Goal: Task Accomplishment & Management: Use online tool/utility

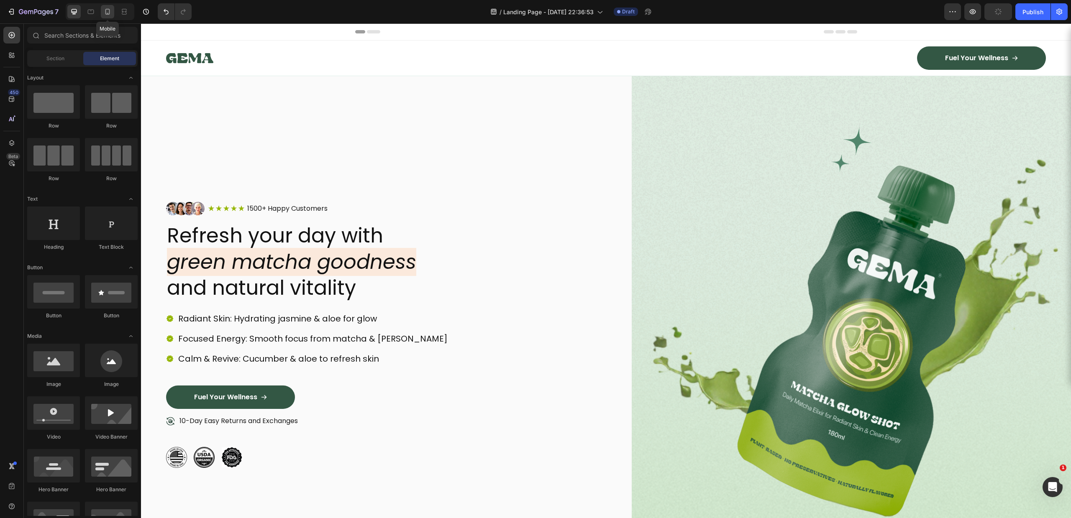
click at [105, 8] on icon at bounding box center [107, 12] width 8 height 8
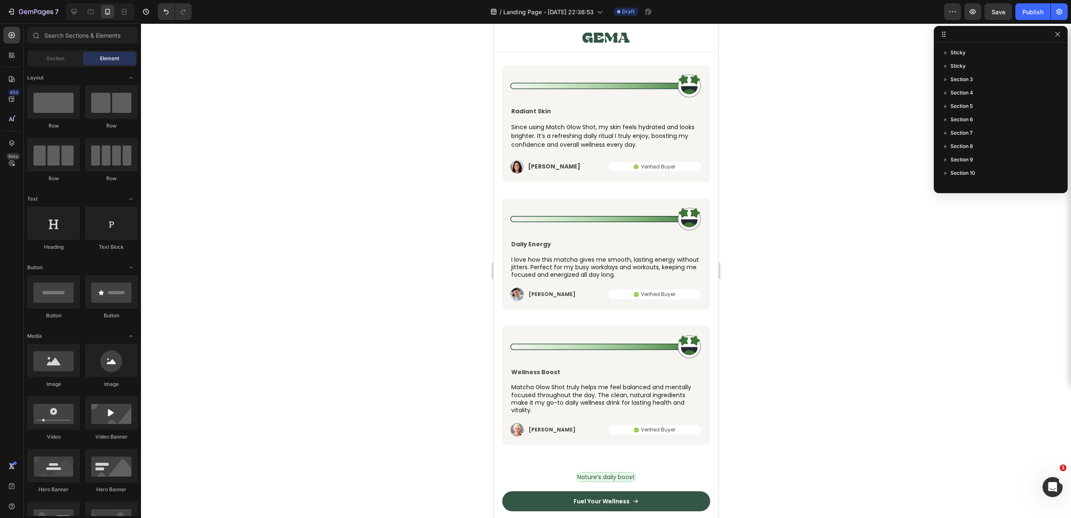
scroll to position [3192, 0]
click at [594, 209] on img at bounding box center [605, 219] width 191 height 25
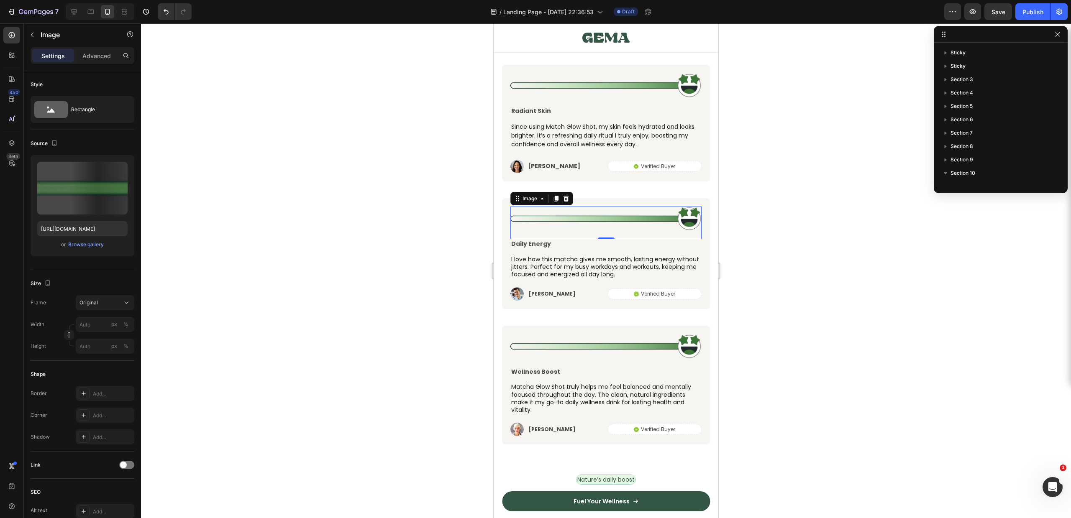
scroll to position [225, 0]
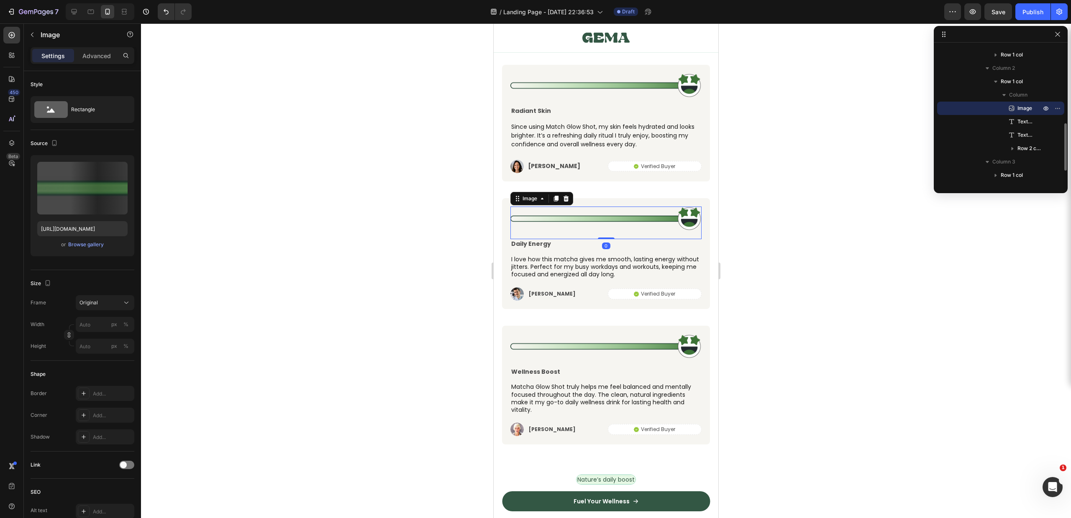
click at [595, 225] on img at bounding box center [605, 219] width 191 height 25
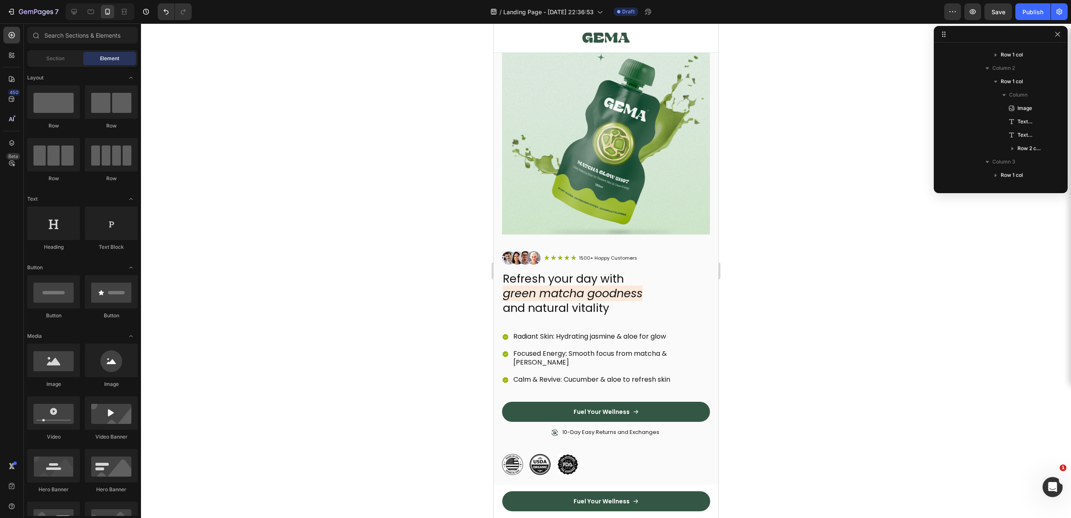
scroll to position [0, 0]
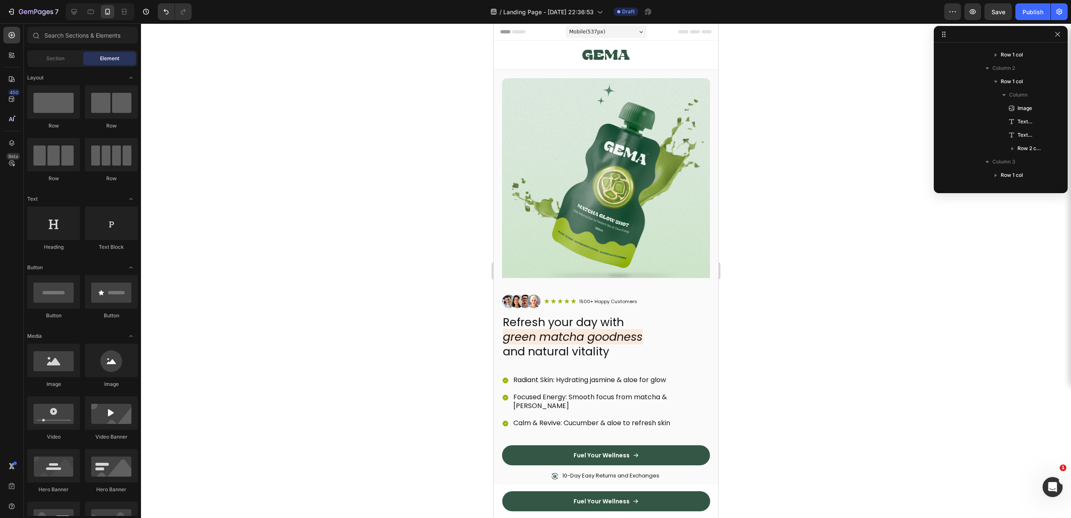
click at [807, 102] on div at bounding box center [606, 270] width 930 height 495
click at [604, 52] on img at bounding box center [605, 55] width 47 height 23
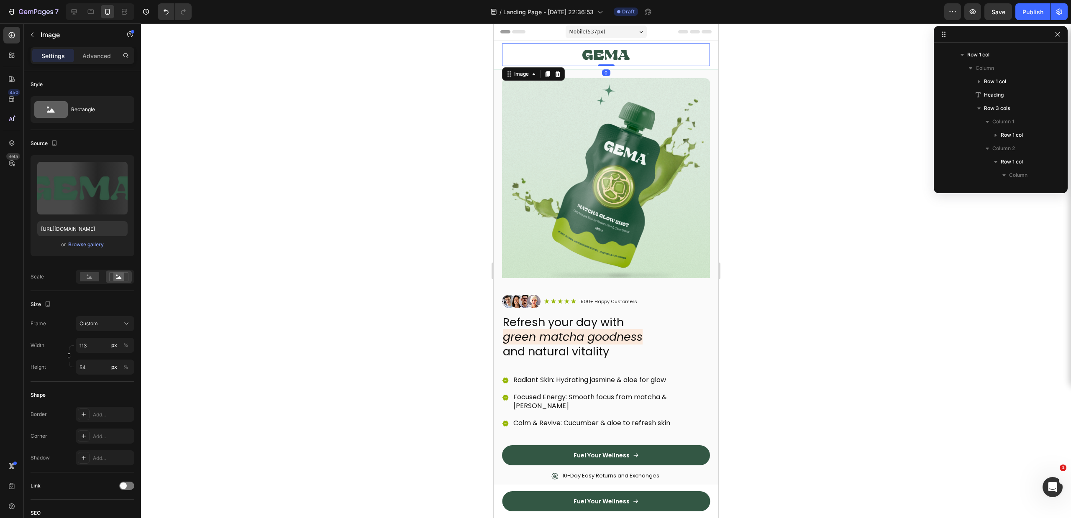
scroll to position [11, 0]
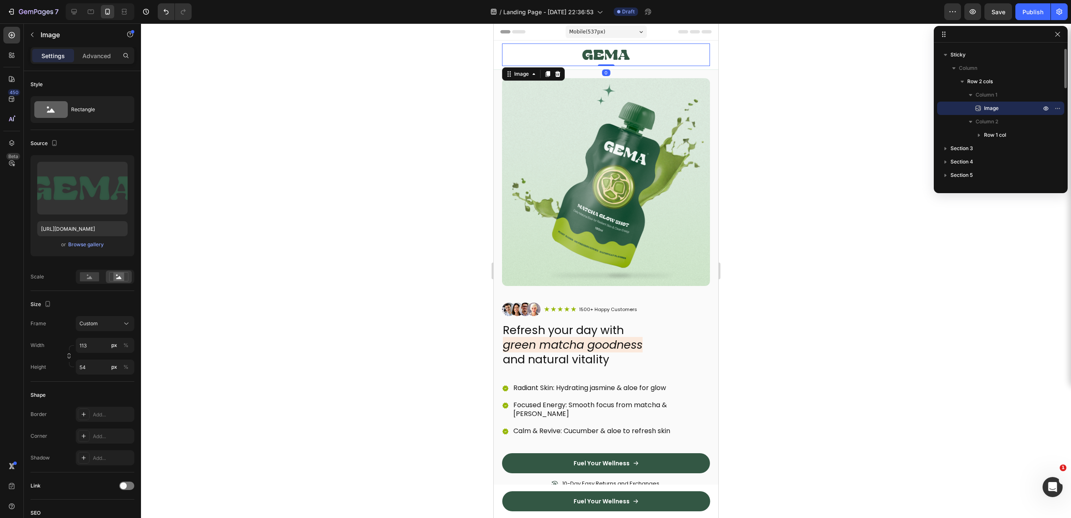
click at [345, 123] on div at bounding box center [606, 270] width 930 height 495
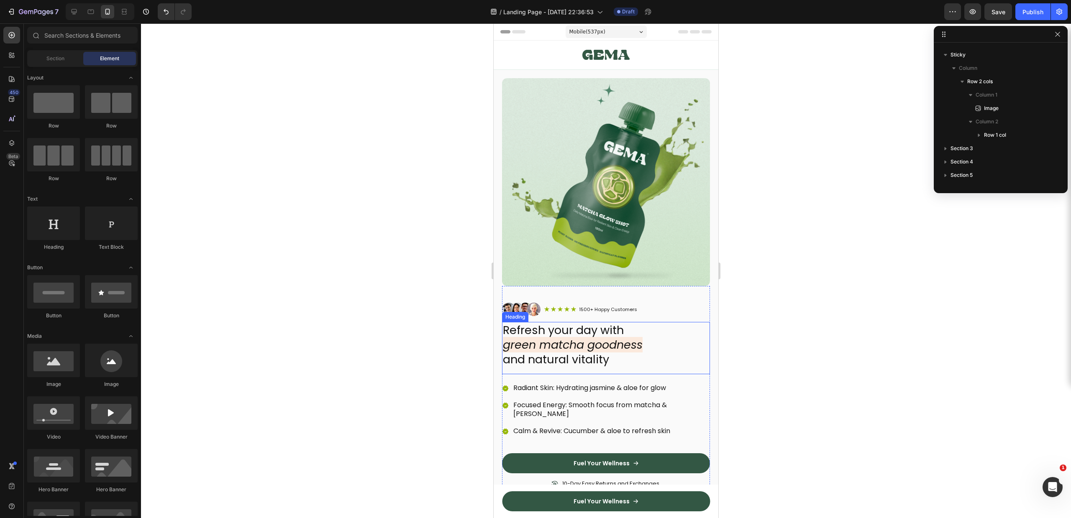
click at [584, 337] on icon "green matcha goodness" at bounding box center [573, 344] width 140 height 15
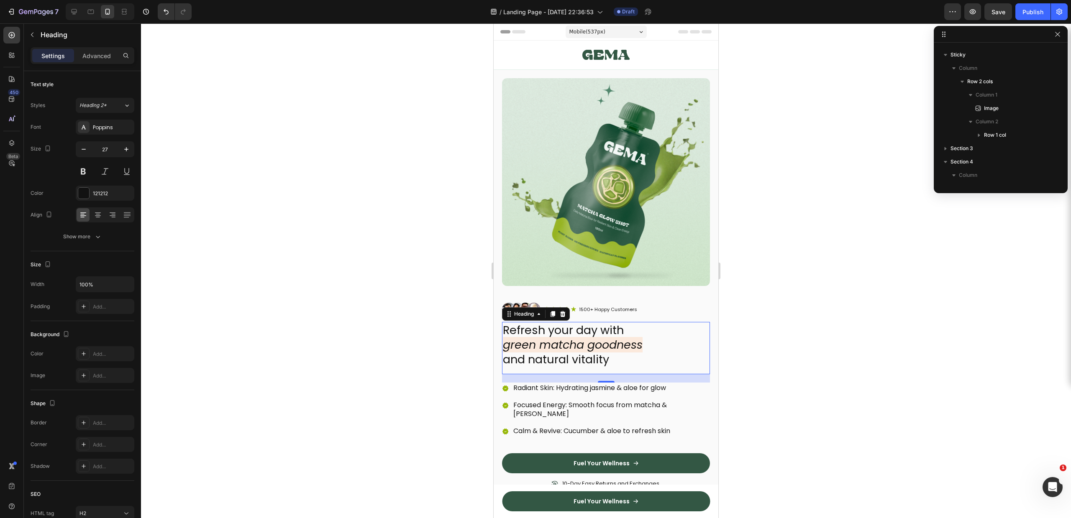
scroll to position [159, 0]
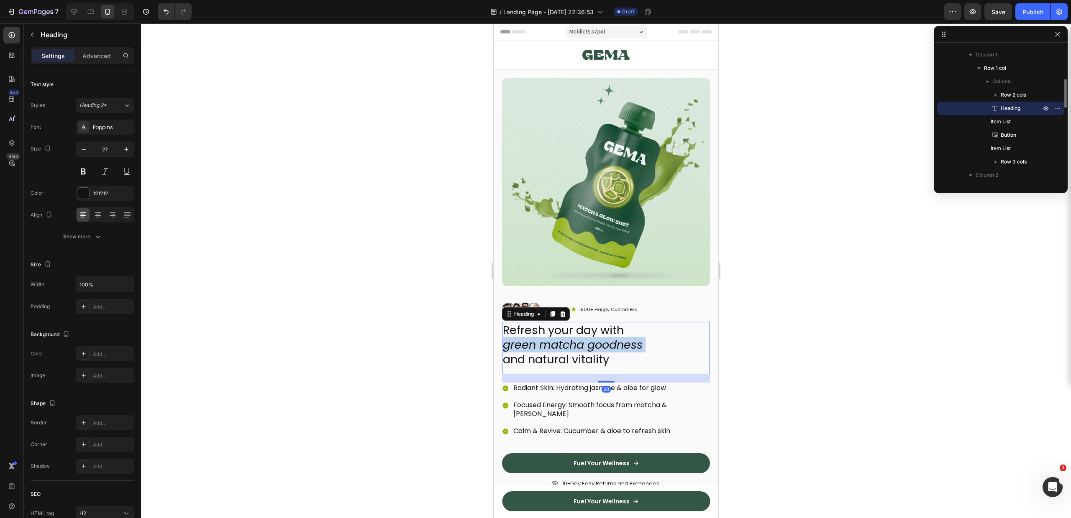
click at [584, 337] on icon "green matcha goodness" at bounding box center [573, 344] width 140 height 15
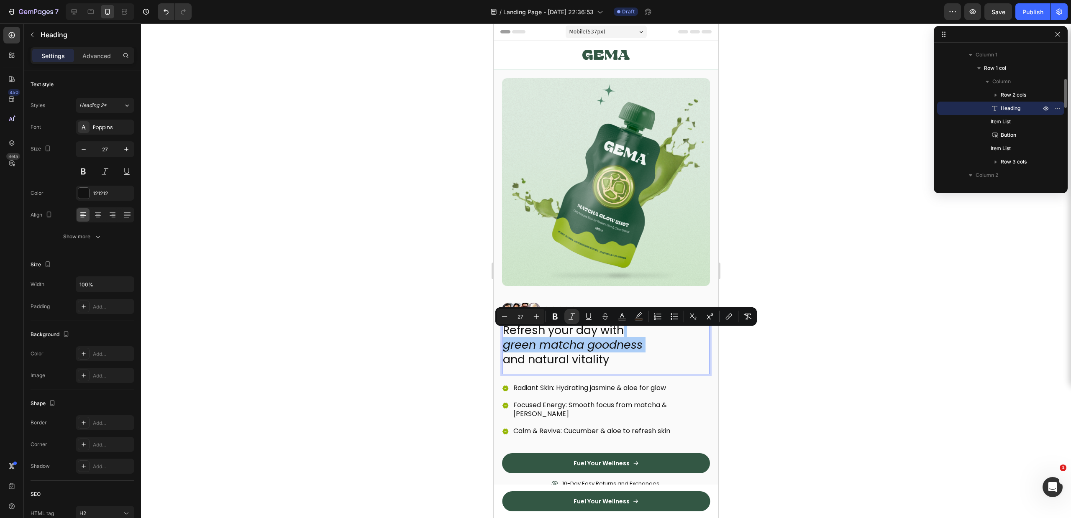
click at [808, 265] on div at bounding box center [606, 270] width 930 height 495
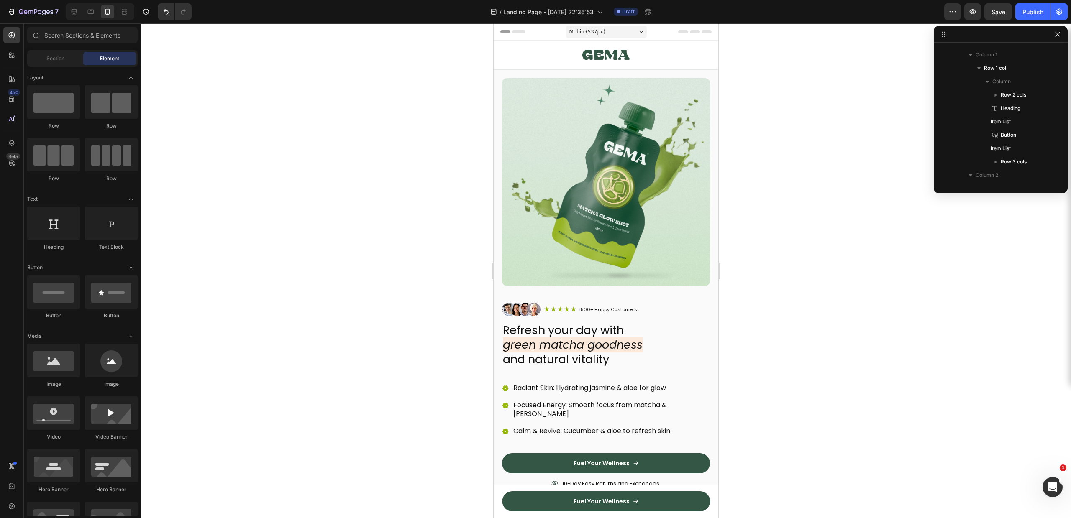
drag, startPoint x: 321, startPoint y: 188, endPoint x: 468, endPoint y: 183, distance: 146.5
click at [323, 188] on div at bounding box center [606, 270] width 930 height 495
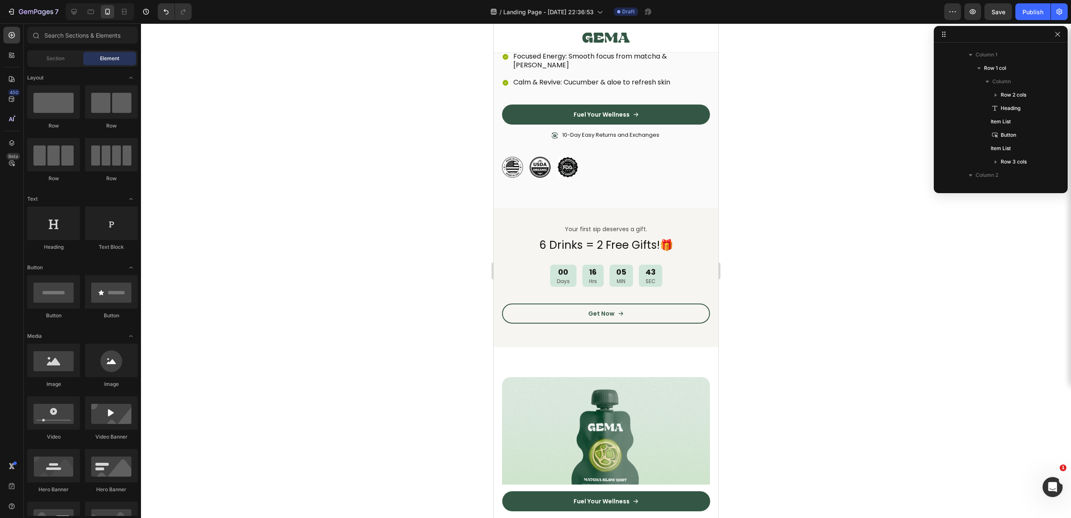
scroll to position [345, 0]
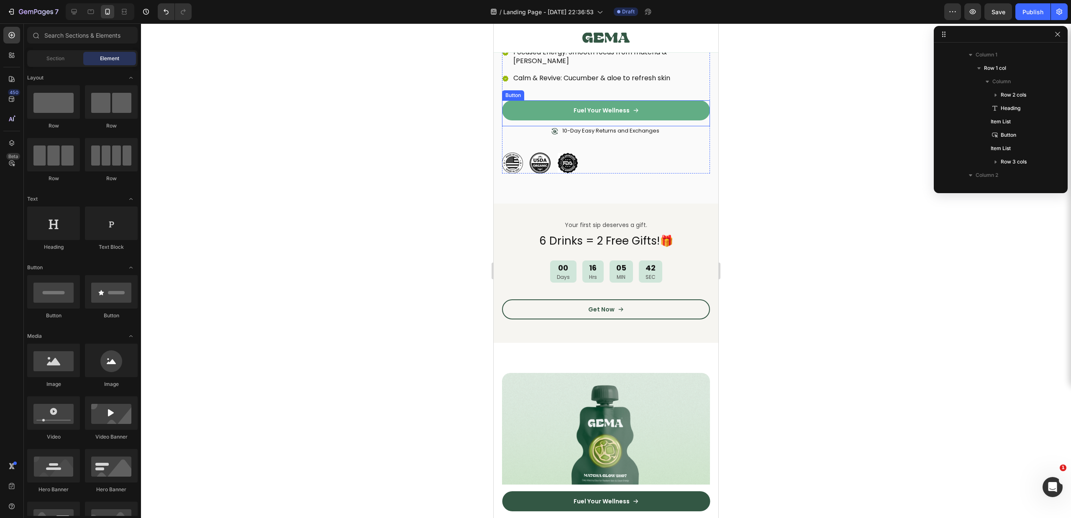
click at [648, 100] on link "Fuel Your Wellness" at bounding box center [606, 110] width 208 height 20
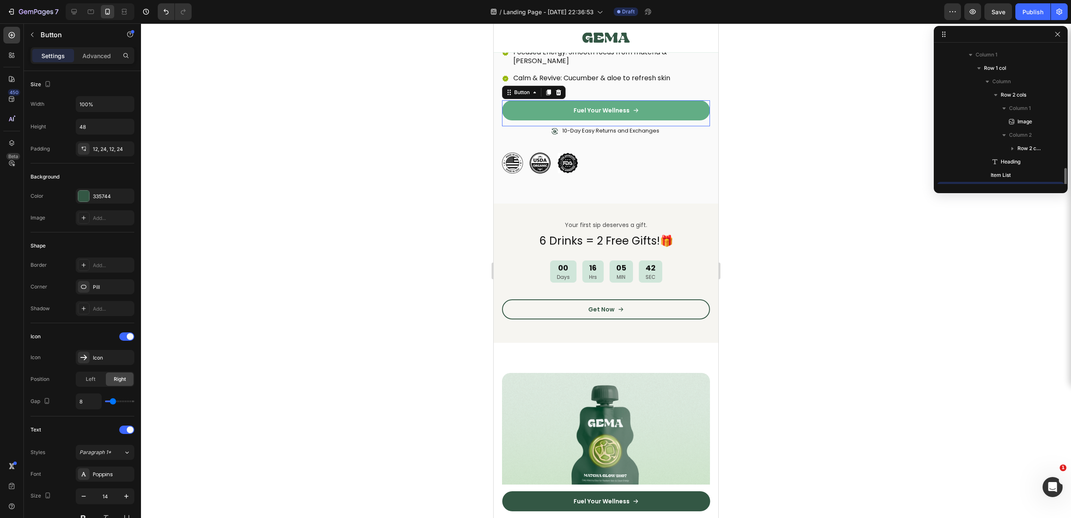
scroll to position [239, 0]
click at [648, 100] on link "Fuel Your Wellness" at bounding box center [606, 110] width 208 height 20
click at [634, 108] on icon at bounding box center [636, 111] width 6 height 6
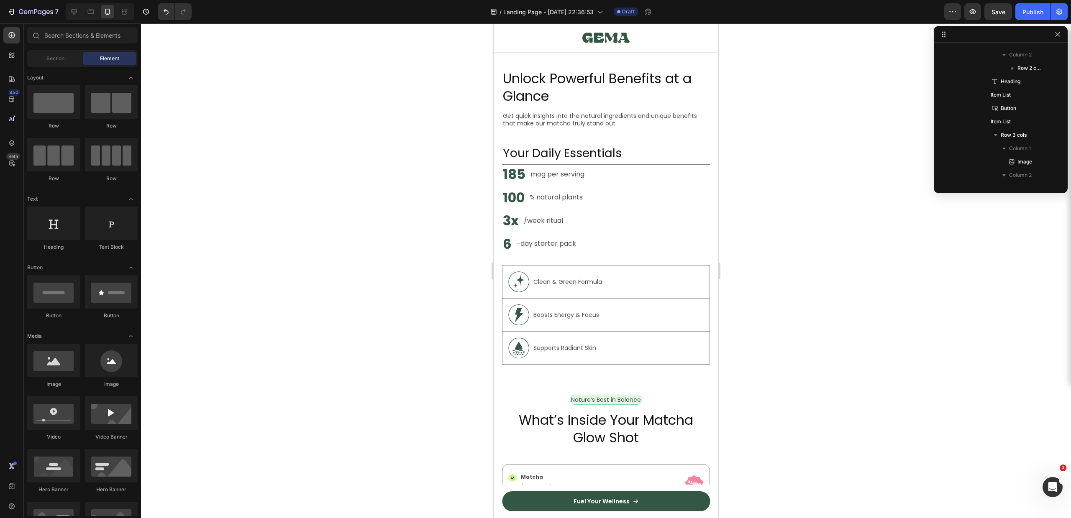
scroll to position [905, 0]
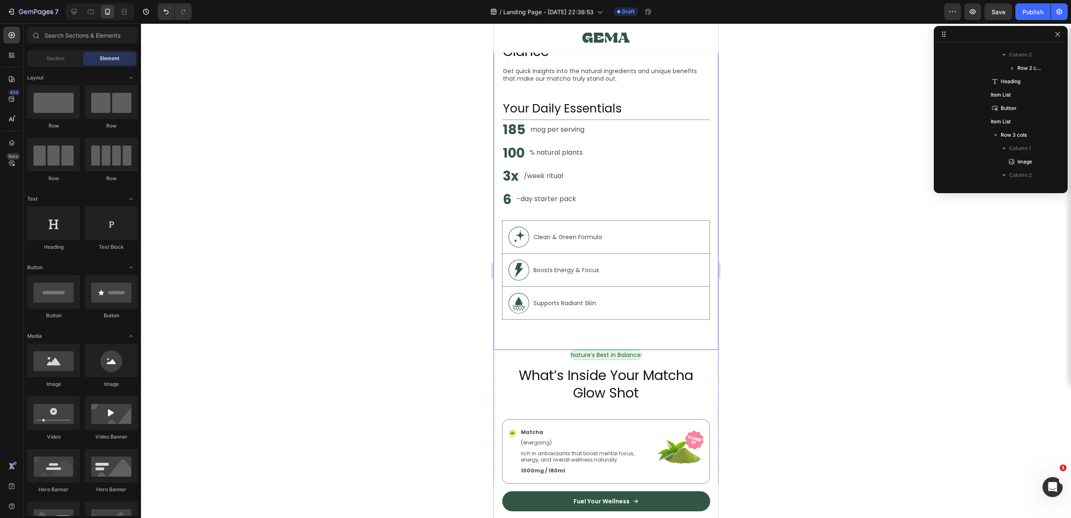
click at [627, 126] on div "185 Heading mog per serving Text Block Row" at bounding box center [606, 131] width 208 height 23
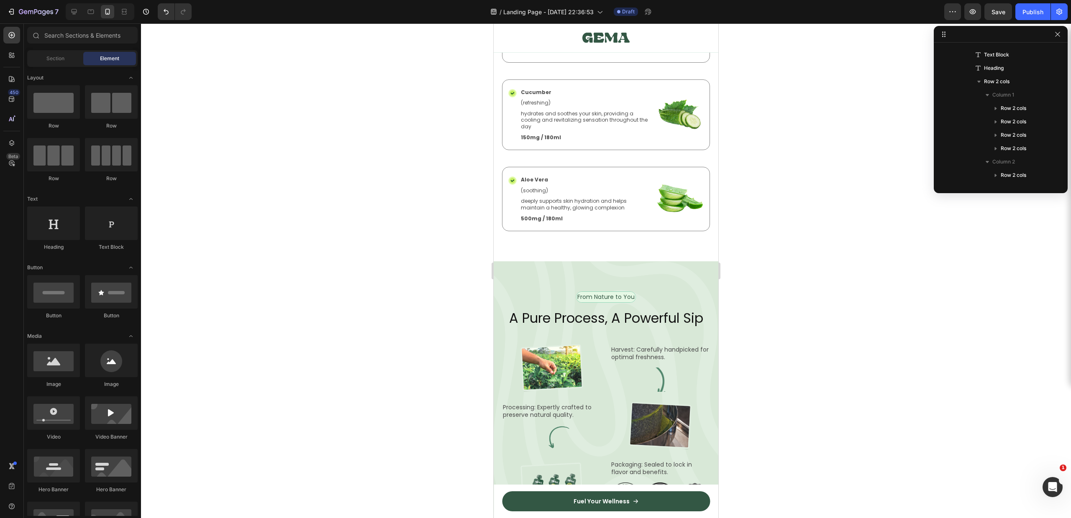
scroll to position [1482, 0]
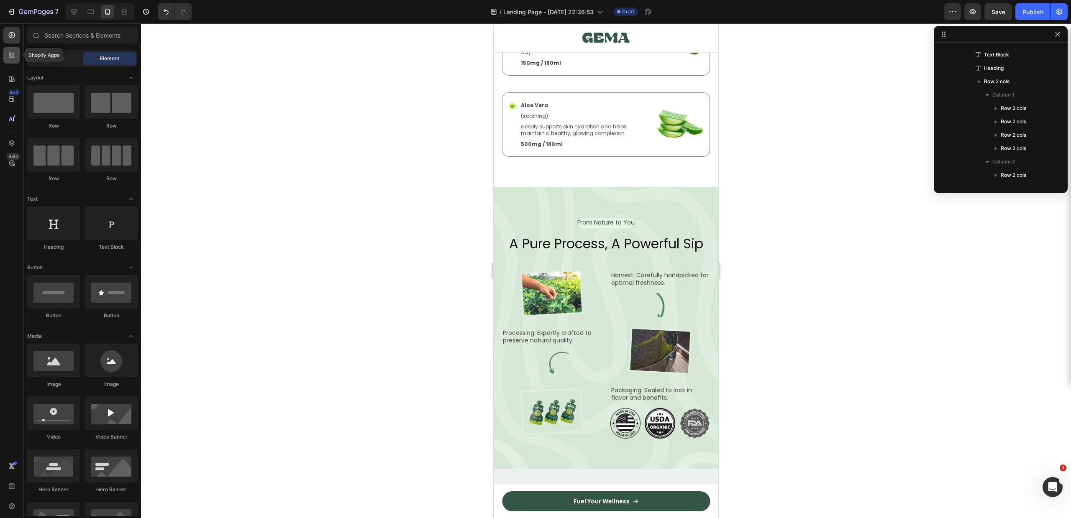
click at [14, 56] on icon at bounding box center [13, 57] width 3 height 3
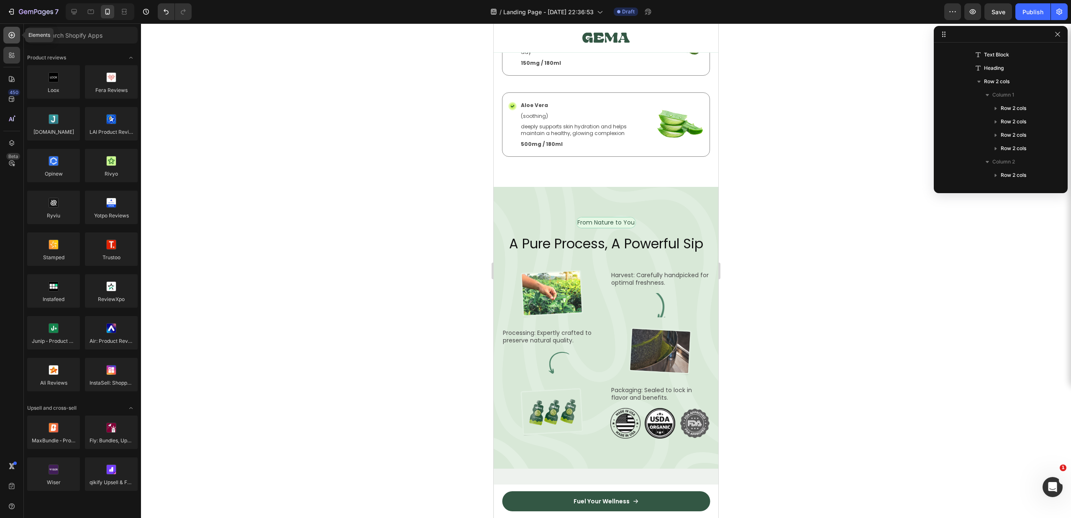
click at [18, 41] on div at bounding box center [11, 35] width 17 height 17
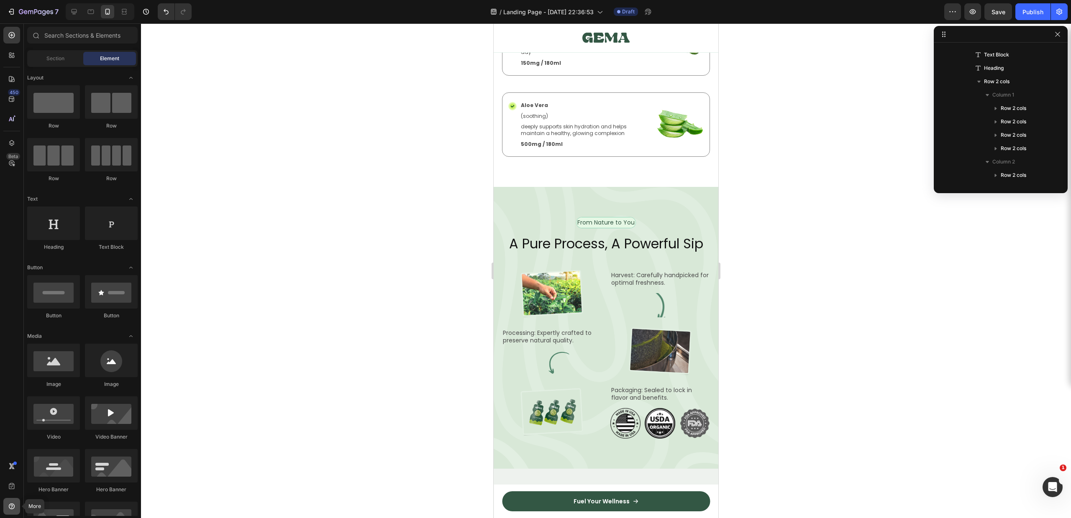
click at [8, 500] on div at bounding box center [11, 506] width 17 height 17
click at [11, 49] on div at bounding box center [11, 55] width 17 height 17
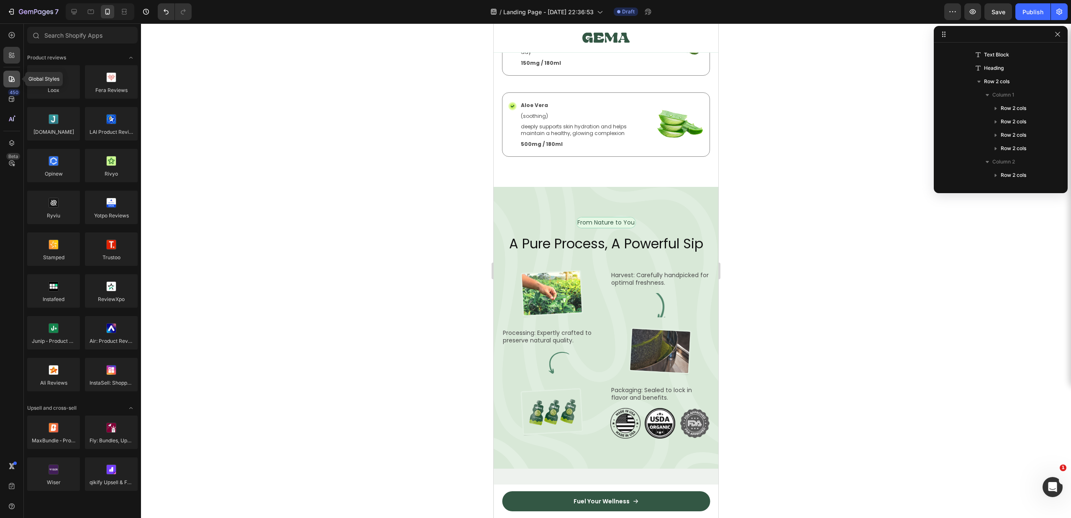
click at [15, 81] on icon at bounding box center [12, 79] width 8 height 8
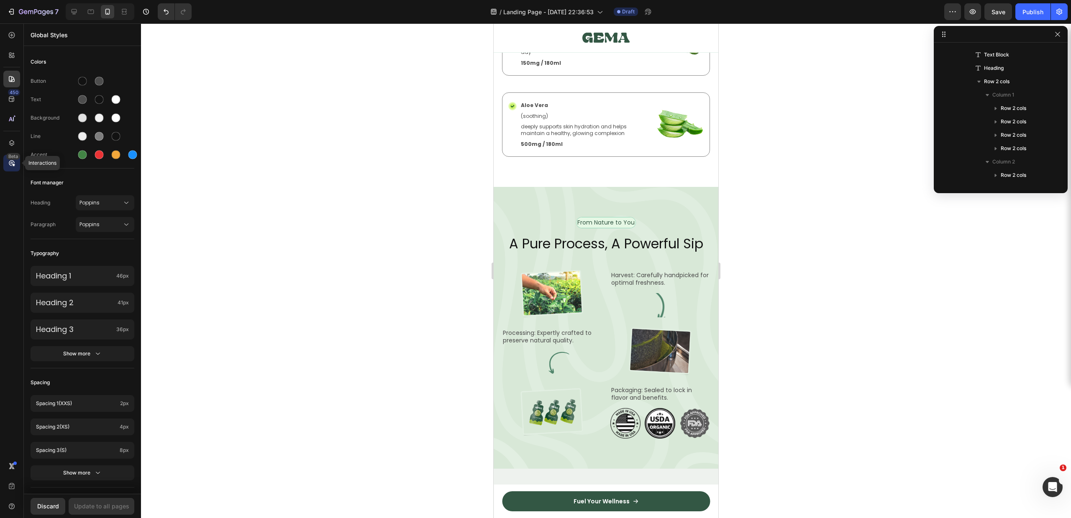
click at [10, 164] on icon at bounding box center [12, 163] width 8 height 8
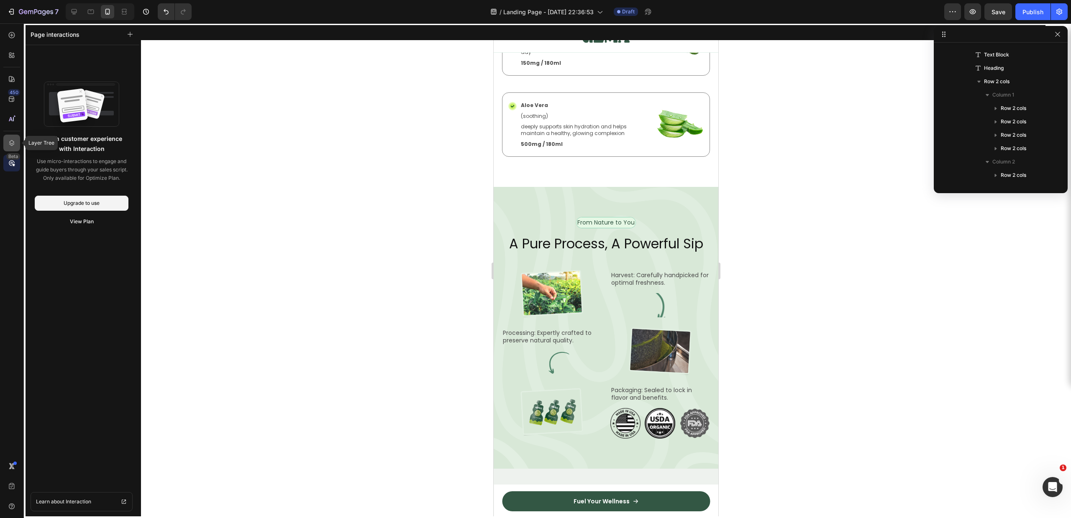
click at [7, 141] on div at bounding box center [11, 143] width 17 height 17
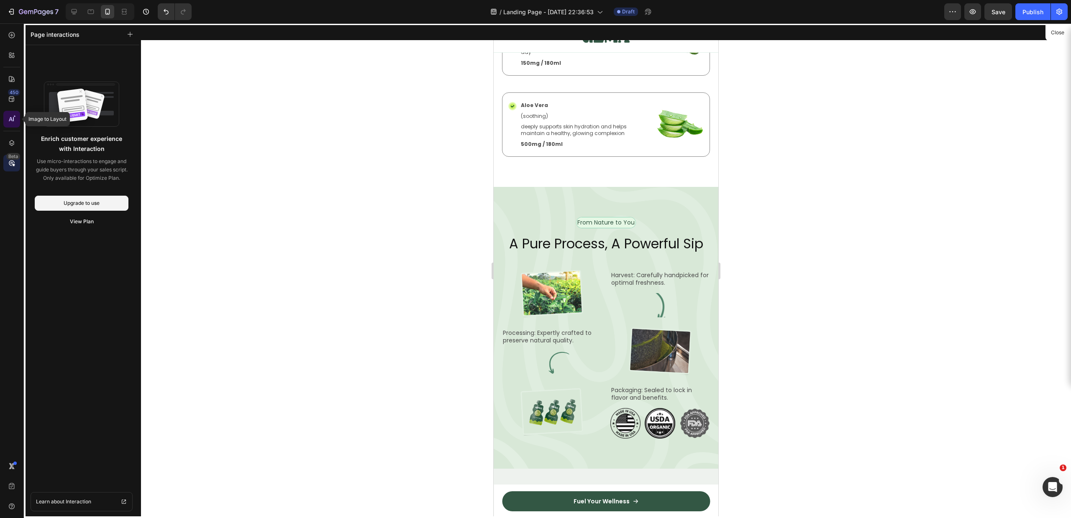
click at [12, 122] on icon at bounding box center [12, 119] width 8 height 8
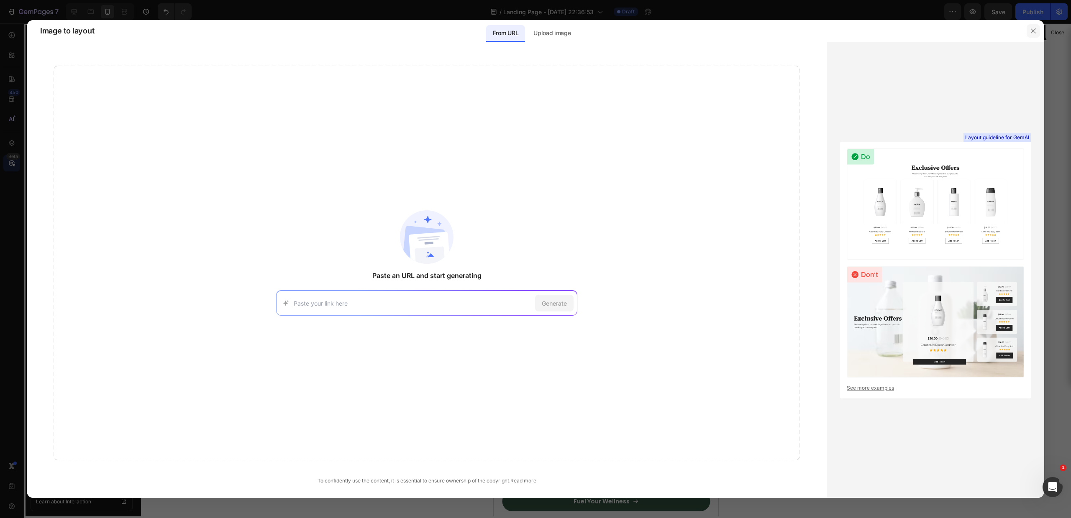
click at [1033, 31] on icon "button" at bounding box center [1033, 31] width 7 height 7
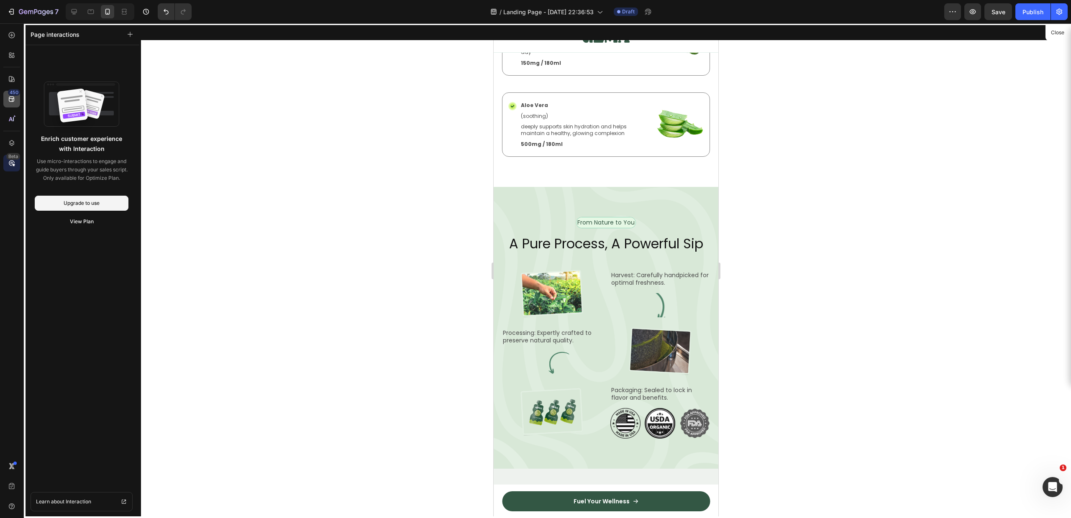
click at [14, 95] on div "450" at bounding box center [14, 92] width 12 height 7
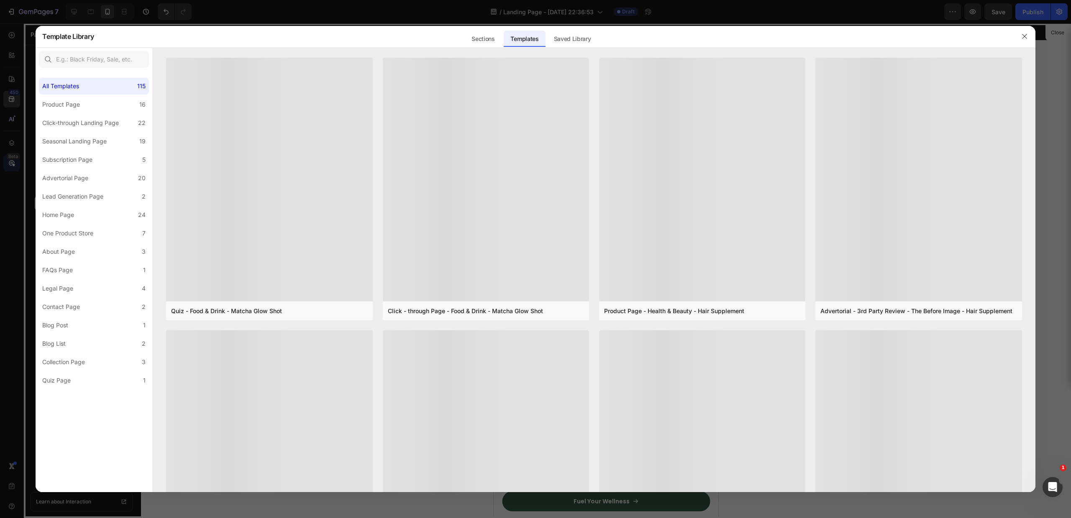
click at [14, 72] on div at bounding box center [535, 259] width 1071 height 518
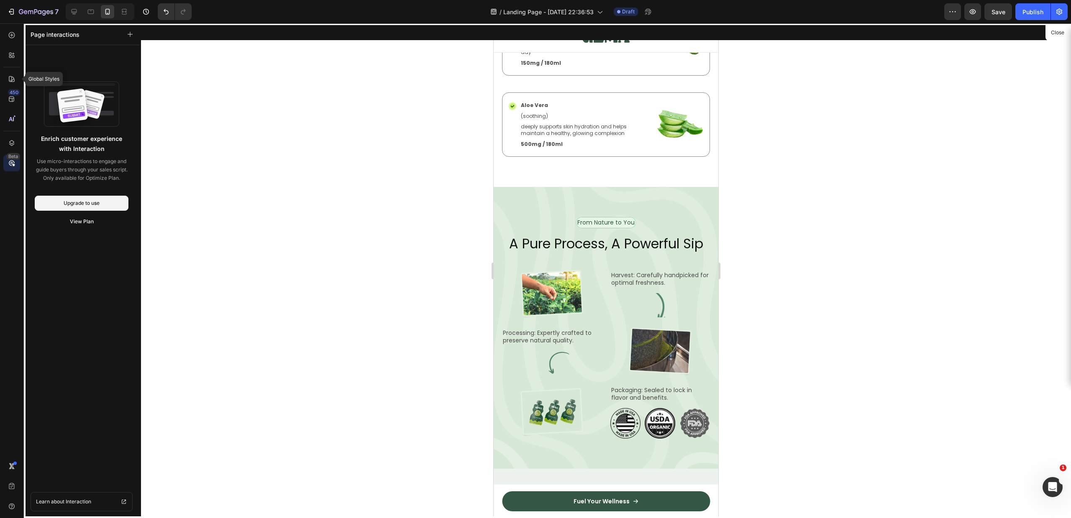
click at [14, 72] on div at bounding box center [11, 79] width 17 height 17
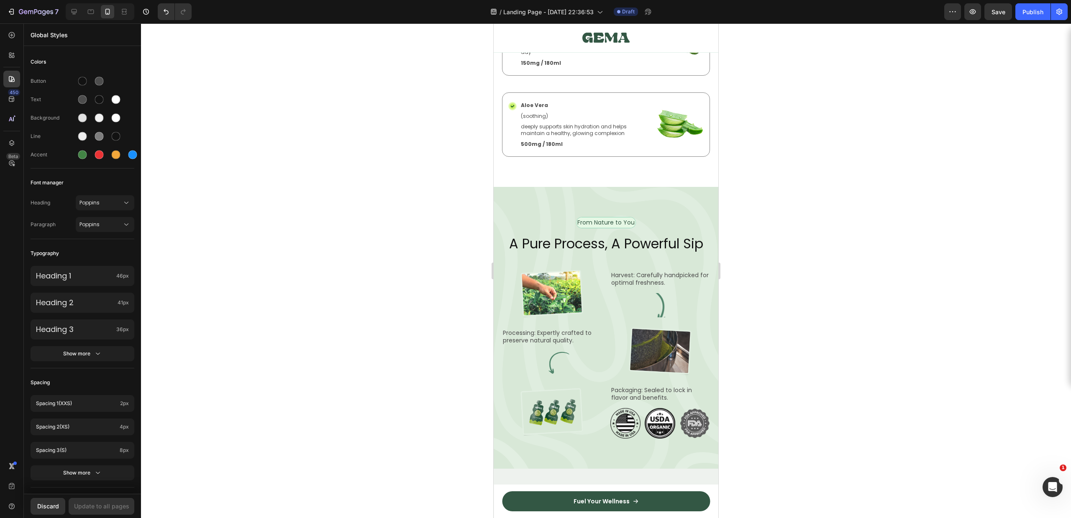
click at [6, 89] on div "450 Beta" at bounding box center [11, 242] width 17 height 431
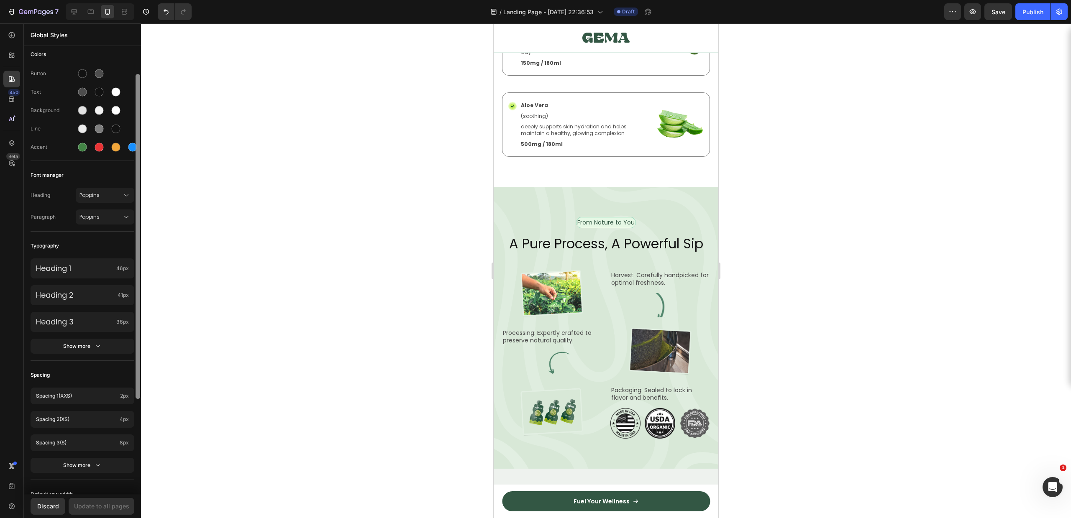
scroll to position [0, 0]
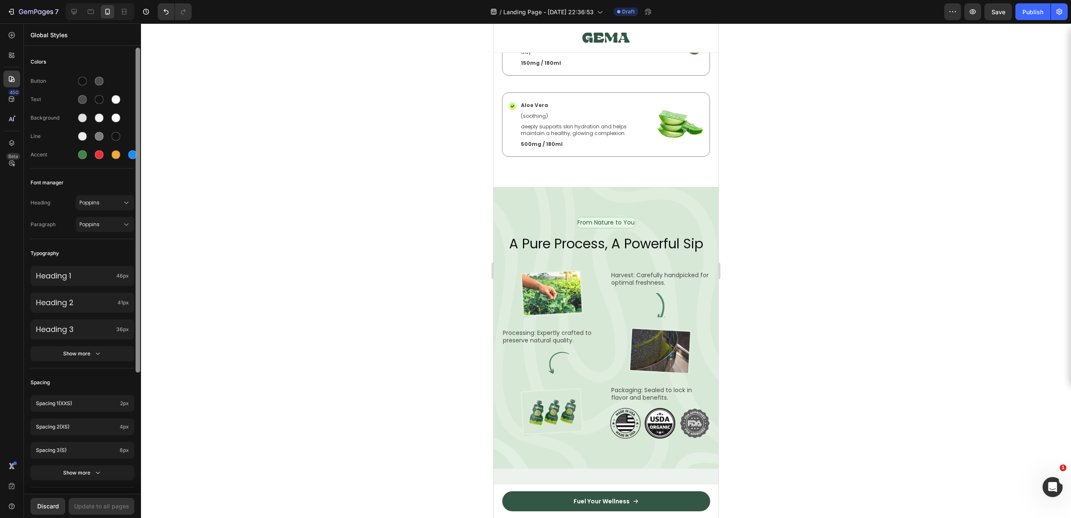
drag, startPoint x: 140, startPoint y: 196, endPoint x: 149, endPoint y: 81, distance: 115.0
click at [149, 0] on div "7 Version history / Landing Page - [DATE] 22:36:53 Draft Preview Save Publish 4…" at bounding box center [535, 0] width 1071 height 0
drag, startPoint x: 137, startPoint y: 144, endPoint x: 144, endPoint y: 77, distance: 67.7
click at [144, 0] on div "7 Version history / Landing Page - [DATE] 22:36:53 Draft Preview Save Publish 4…" at bounding box center [535, 0] width 1071 height 0
click at [85, 154] on div at bounding box center [82, 155] width 9 height 9
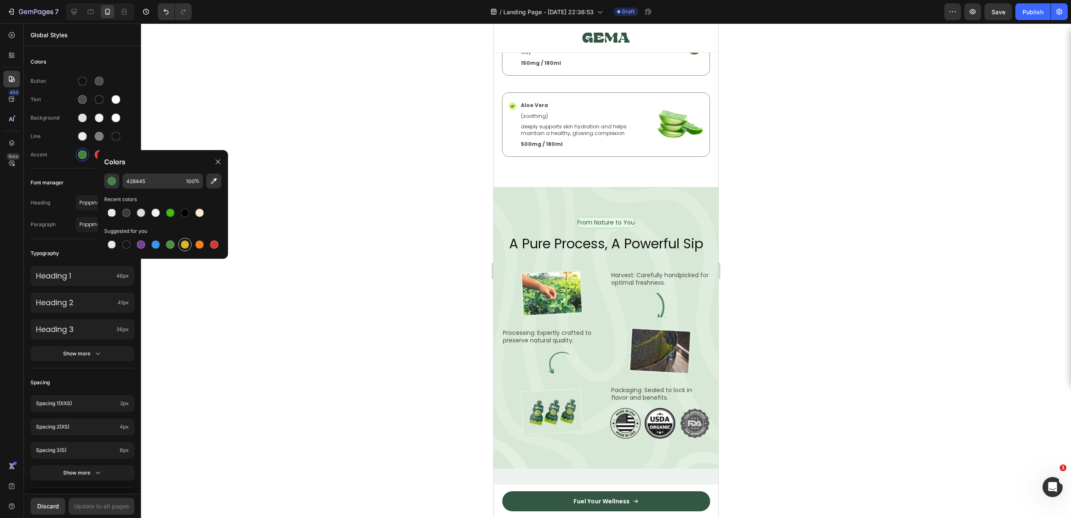
click at [187, 242] on div at bounding box center [185, 245] width 8 height 8
type input "DFB52C"
click at [60, 167] on div "Button Text Background Line Accent" at bounding box center [83, 118] width 104 height 99
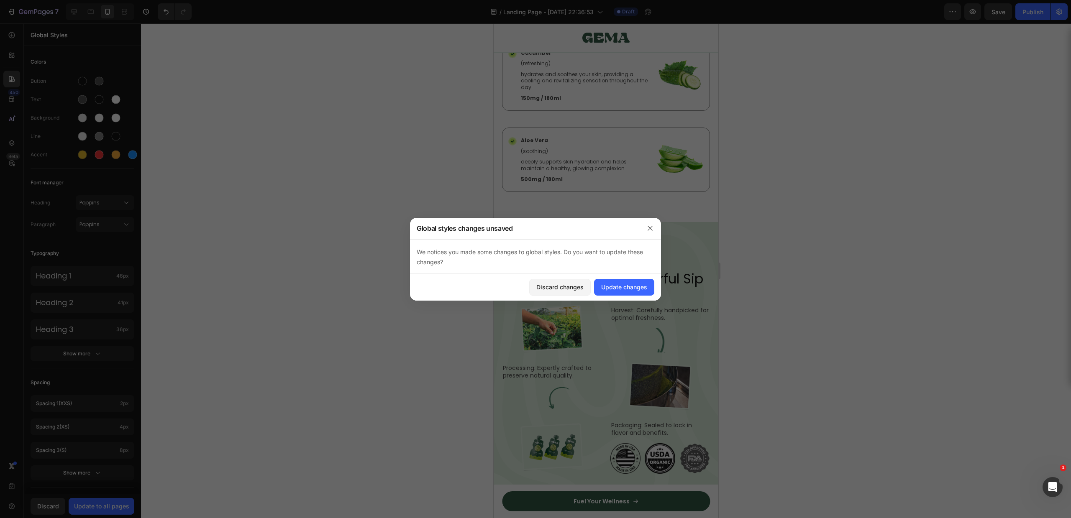
scroll to position [1391, 0]
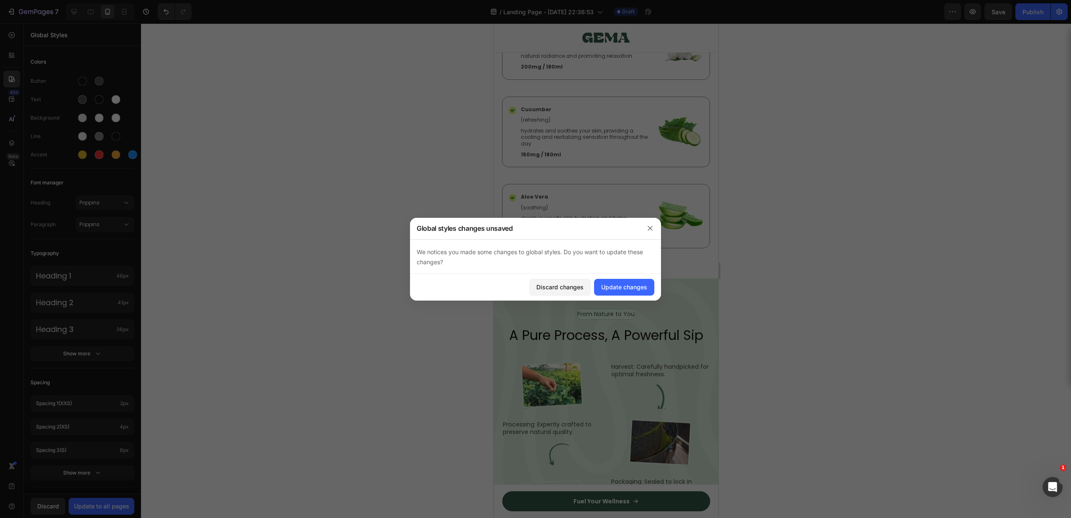
drag, startPoint x: 717, startPoint y: 183, endPoint x: 699, endPoint y: 191, distance: 19.9
click at [717, 182] on div at bounding box center [535, 259] width 1071 height 518
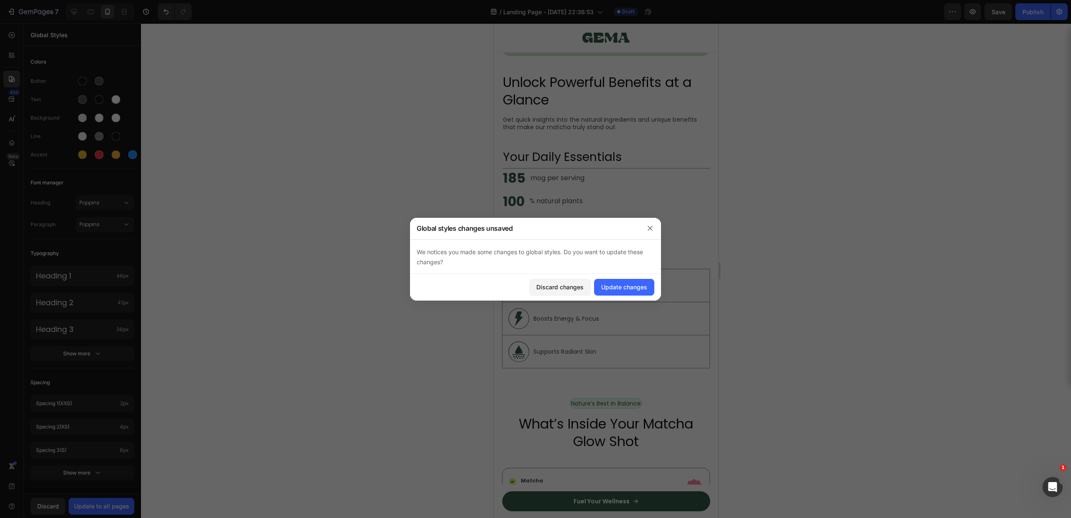
scroll to position [769, 0]
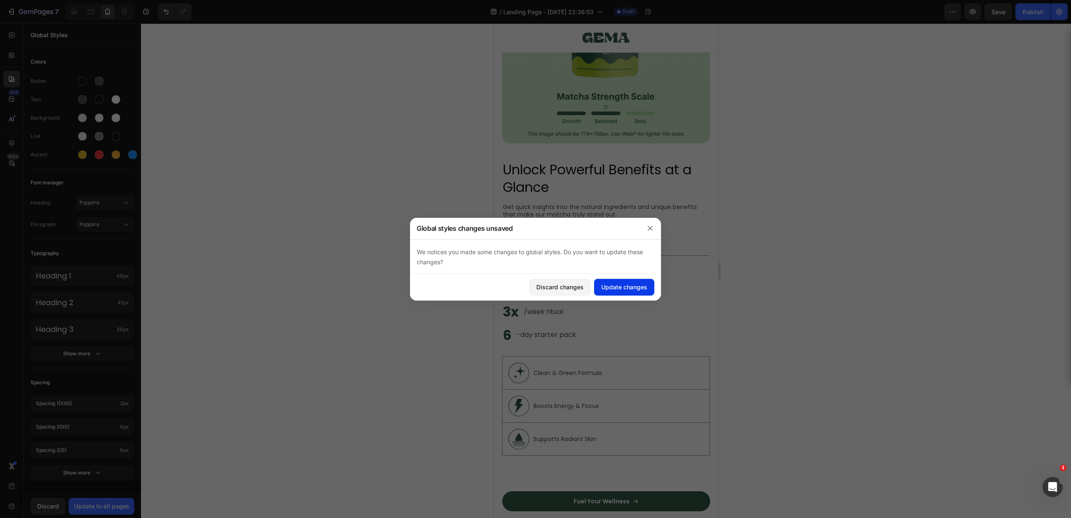
click at [628, 282] on button "Update changes" at bounding box center [624, 287] width 60 height 17
drag, startPoint x: 712, startPoint y: 127, endPoint x: 1201, endPoint y: 114, distance: 489.6
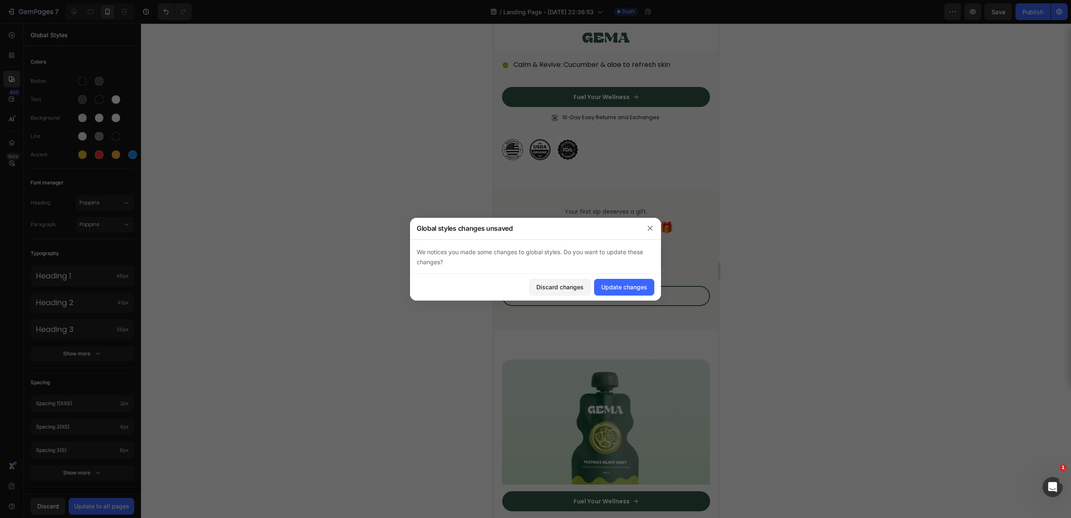
drag, startPoint x: 471, startPoint y: 257, endPoint x: 552, endPoint y: 255, distance: 80.8
click at [552, 255] on div "We notices you made some changes to global styles. Do you want to update these …" at bounding box center [535, 257] width 251 height 34
click at [506, 254] on span "We notices you made some changes to global styles. Do you want to update these …" at bounding box center [530, 256] width 226 height 17
click at [627, 290] on div "Update changes" at bounding box center [624, 287] width 46 height 9
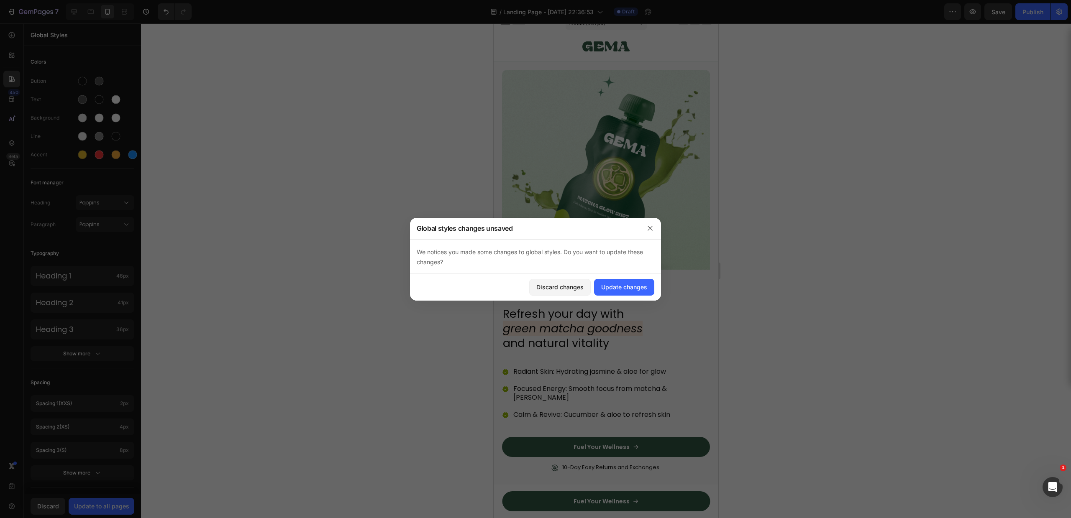
scroll to position [0, 0]
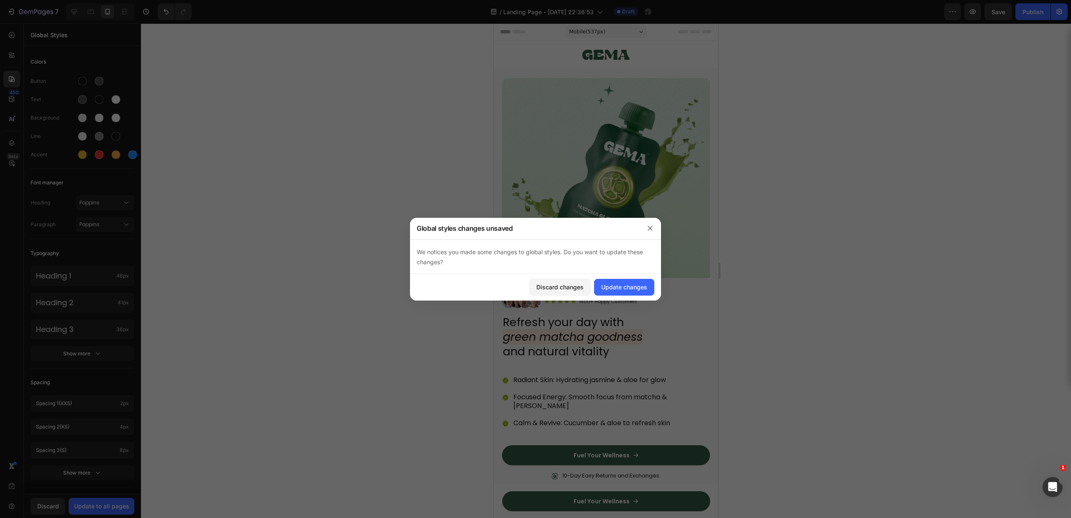
drag, startPoint x: 715, startPoint y: 100, endPoint x: 1203, endPoint y: 47, distance: 491.0
click at [648, 225] on icon "button" at bounding box center [650, 228] width 7 height 7
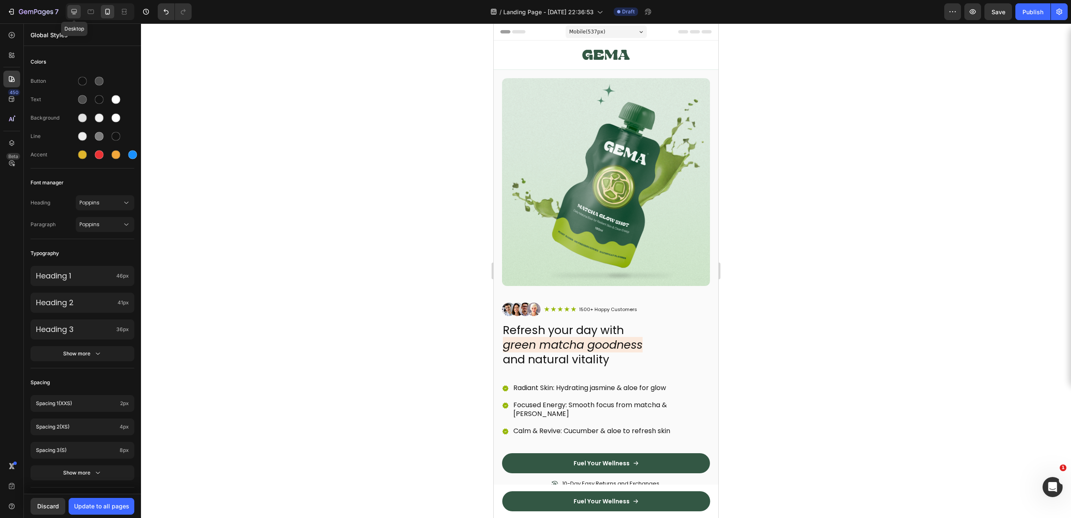
click at [71, 10] on icon at bounding box center [74, 12] width 8 height 8
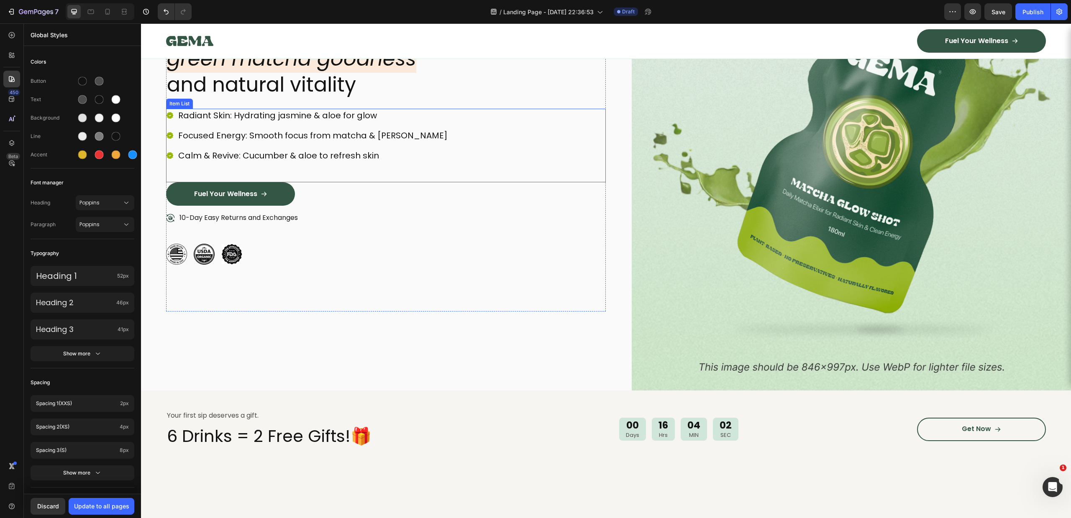
scroll to position [209, 0]
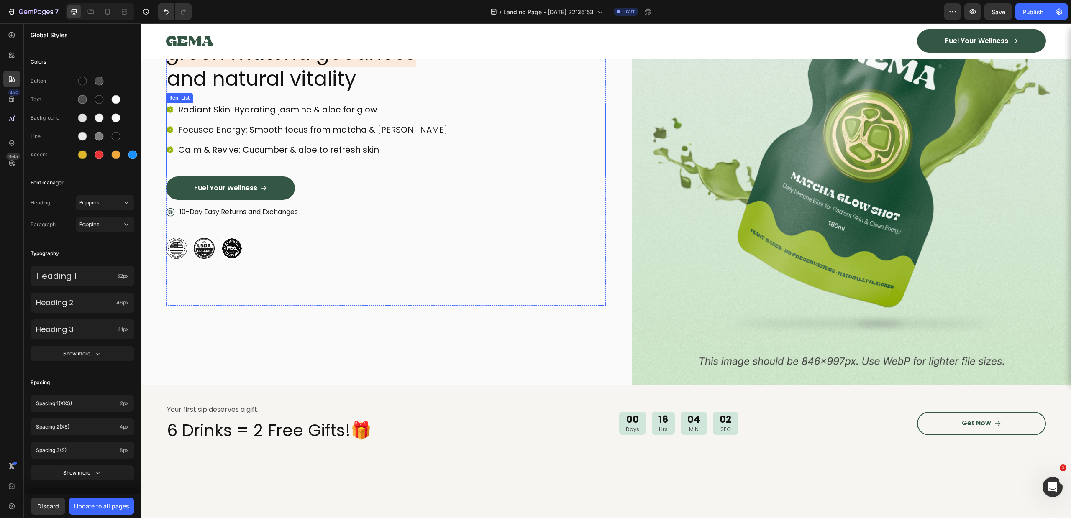
click at [317, 164] on div "Radiant Skin: Hydrating jasmine & aloe for glow Focused Energy: Smooth focus fr…" at bounding box center [386, 140] width 440 height 74
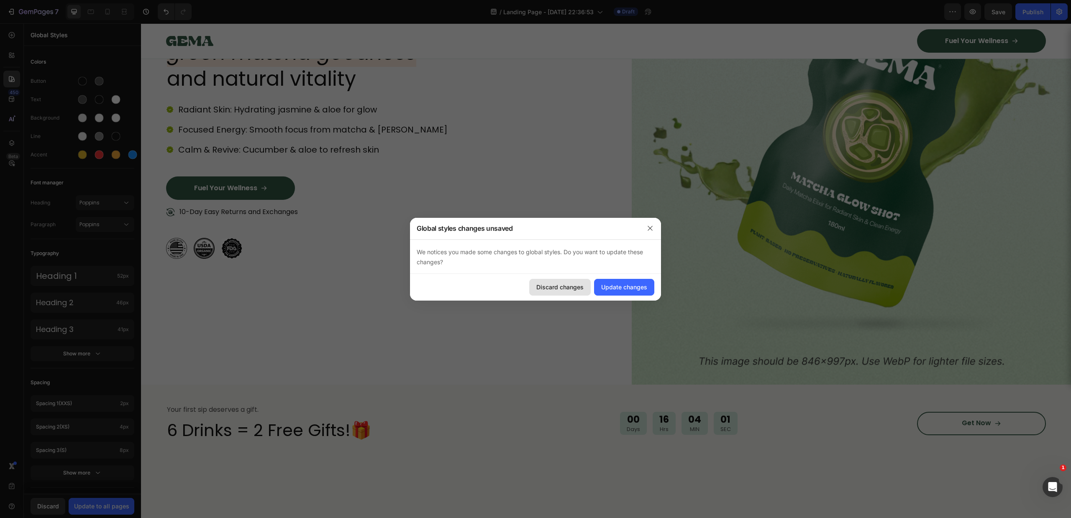
click at [554, 288] on div "Discard changes" at bounding box center [559, 287] width 47 height 9
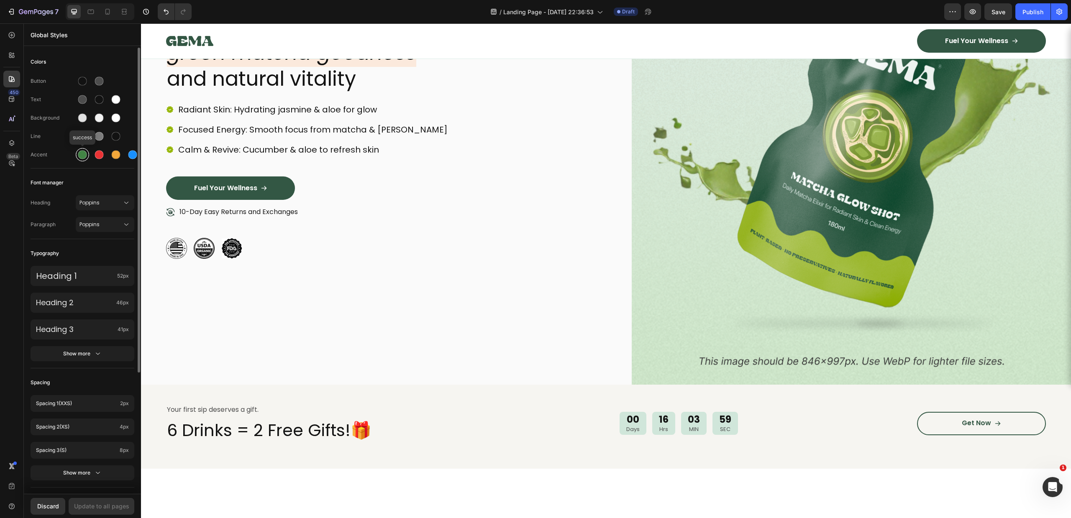
click at [76, 151] on div at bounding box center [82, 154] width 13 height 13
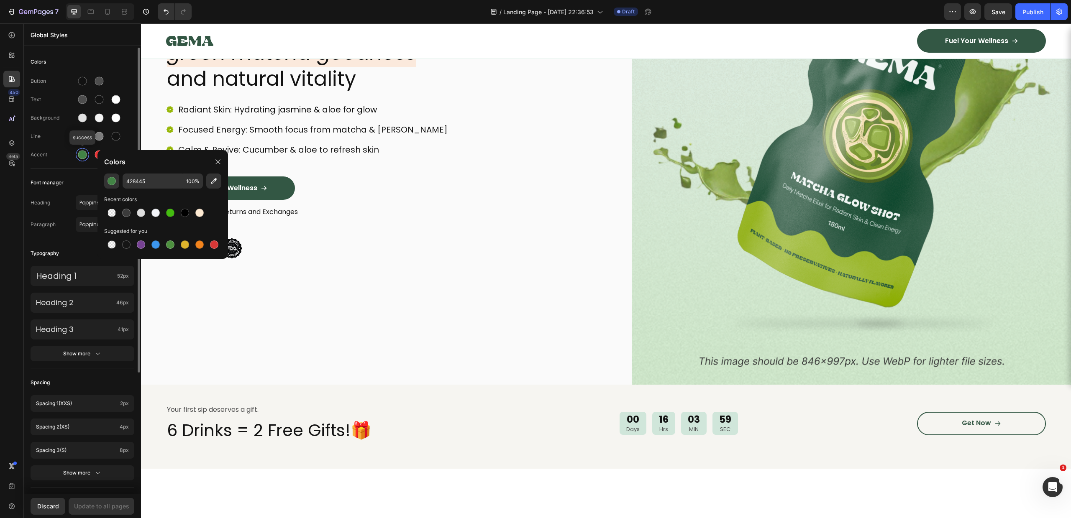
click at [76, 151] on div at bounding box center [82, 154] width 13 height 13
click at [64, 163] on div "Button Text Background Line Accent" at bounding box center [83, 118] width 104 height 99
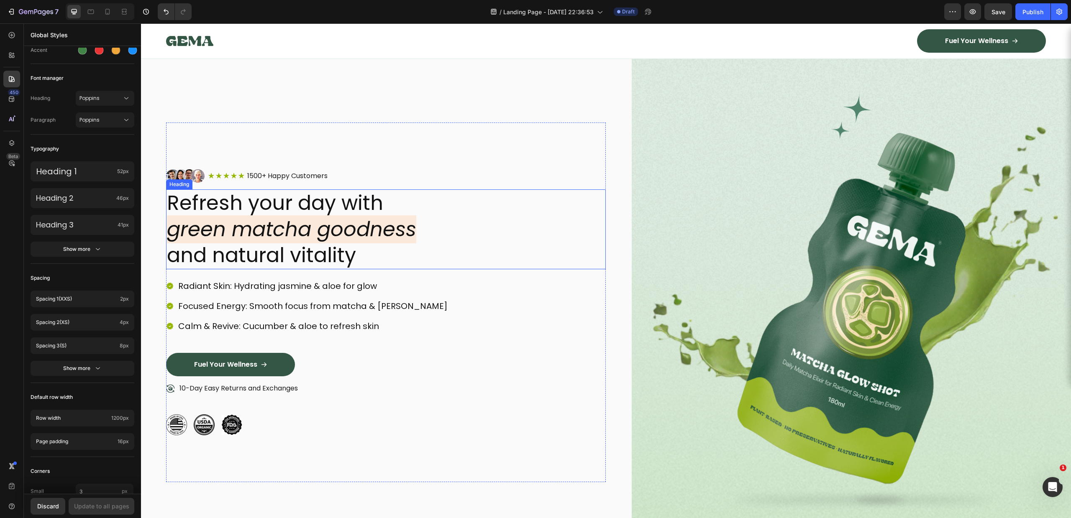
scroll to position [52, 0]
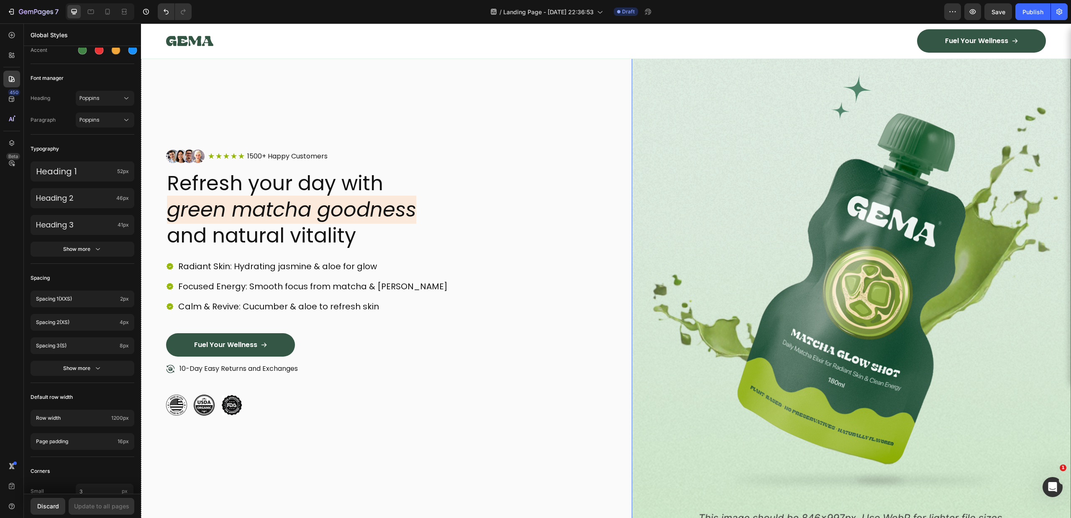
click at [664, 92] on img at bounding box center [852, 283] width 440 height 518
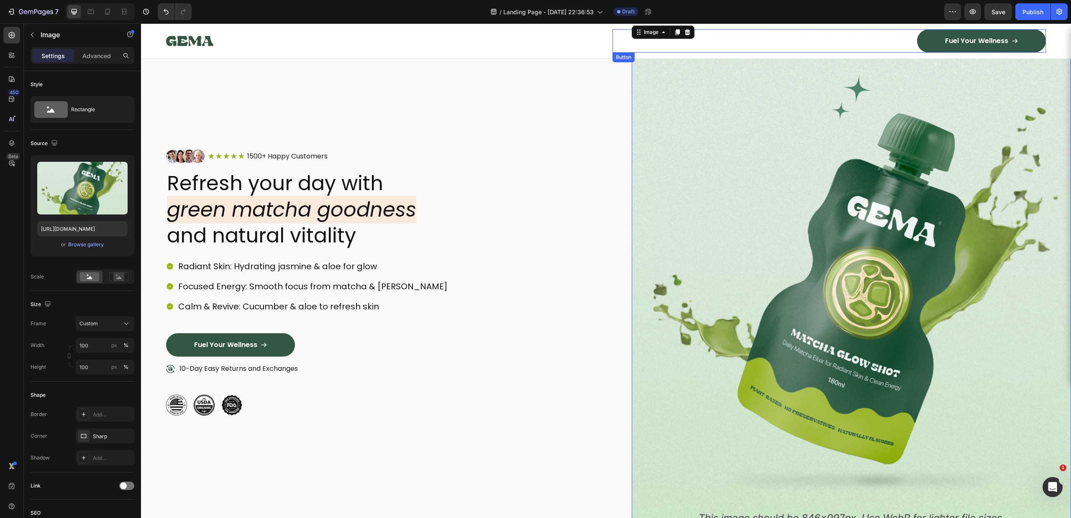
click at [601, 40] on div "Image Fuel Your Wellness Button Row Row" at bounding box center [606, 40] width 930 height 35
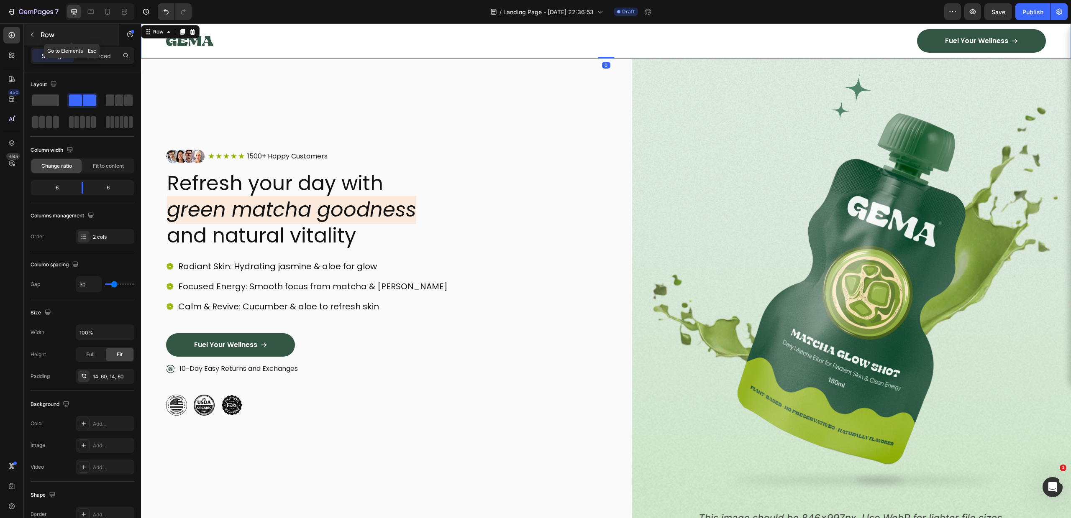
click at [28, 29] on button "button" at bounding box center [32, 34] width 13 height 13
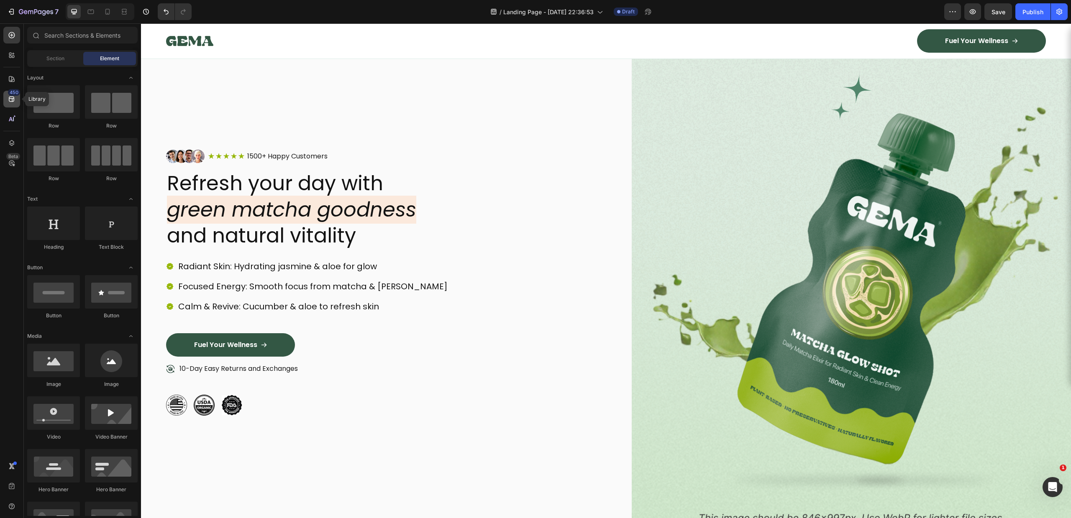
click at [8, 106] on div "450" at bounding box center [11, 99] width 17 height 17
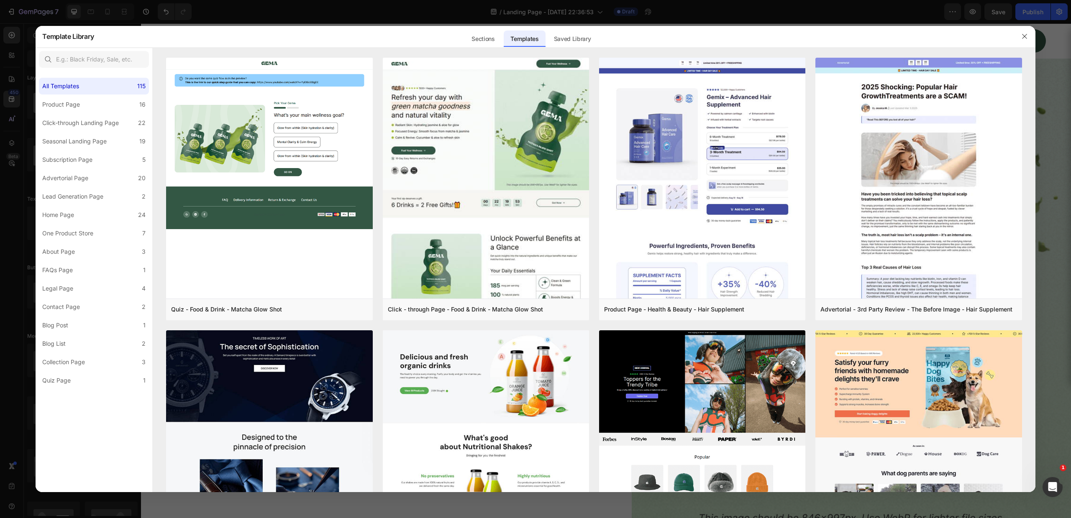
click at [10, 123] on div at bounding box center [535, 259] width 1071 height 518
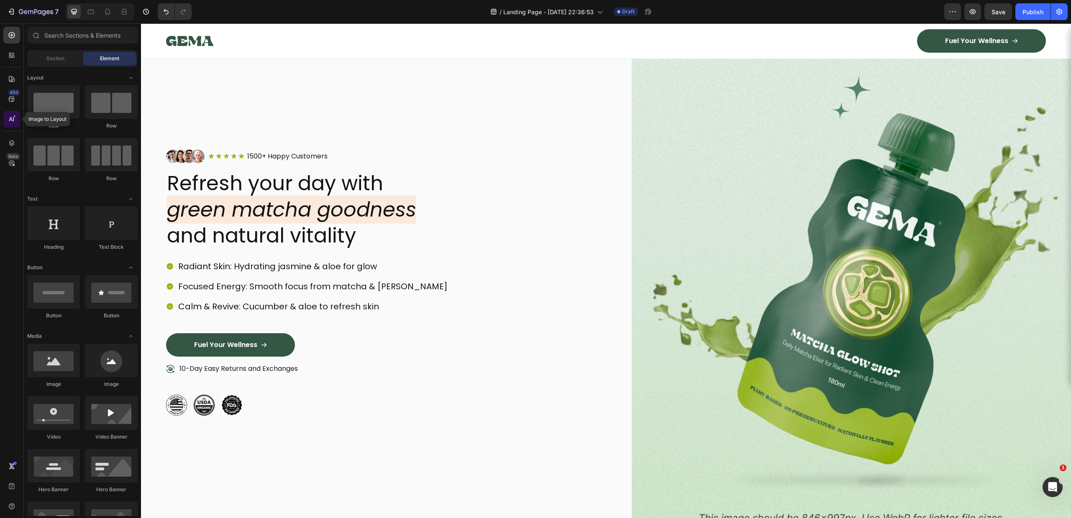
click at [8, 122] on icon at bounding box center [12, 119] width 8 height 8
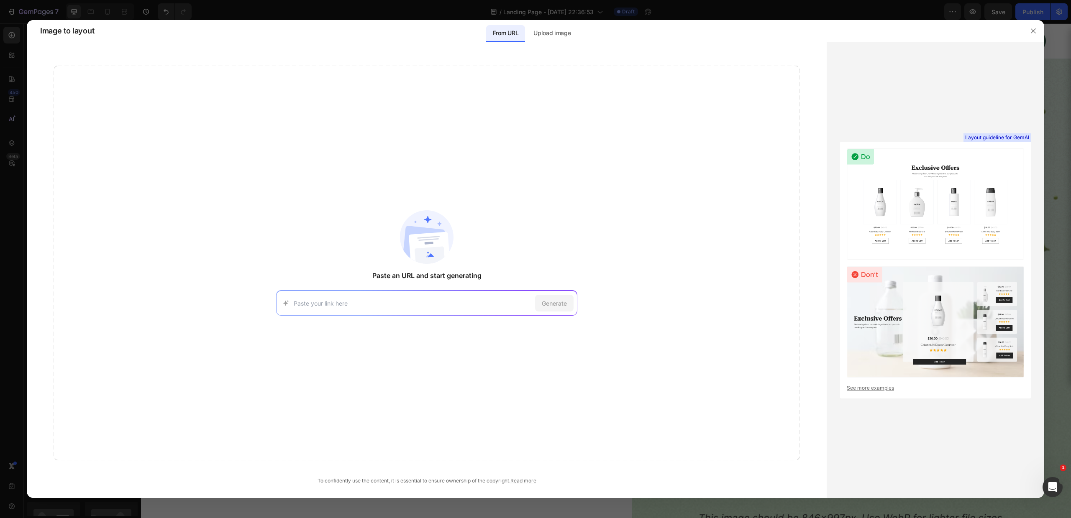
drag, startPoint x: 8, startPoint y: 122, endPoint x: 0, endPoint y: 121, distance: 8.0
click at [7, 122] on div at bounding box center [535, 259] width 1071 height 518
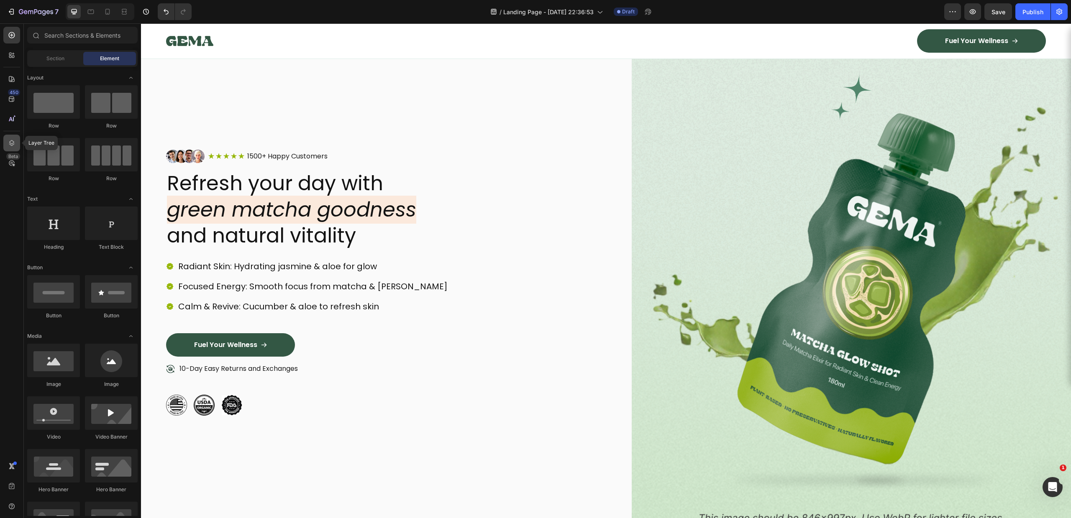
click at [11, 138] on div at bounding box center [11, 143] width 17 height 17
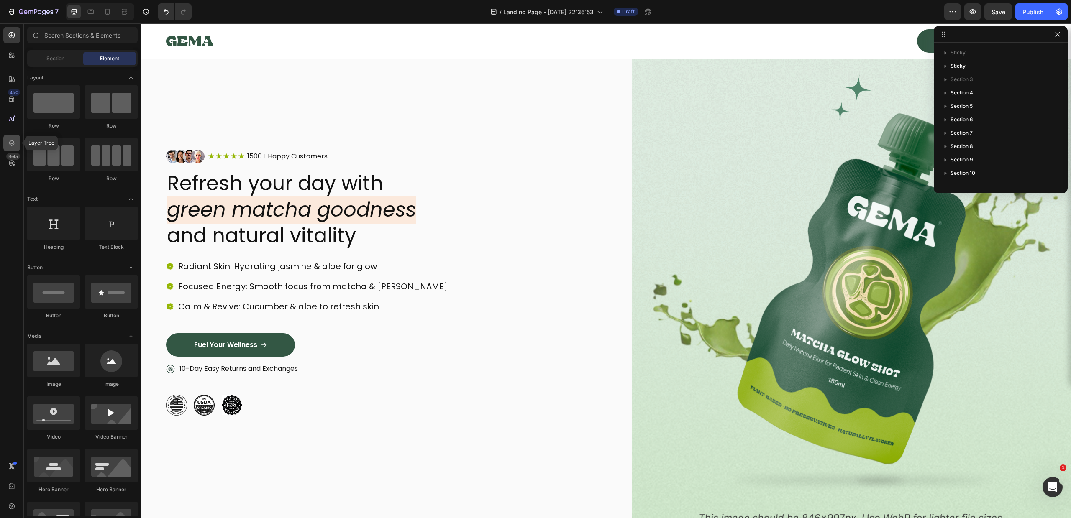
click at [11, 138] on div at bounding box center [11, 143] width 17 height 17
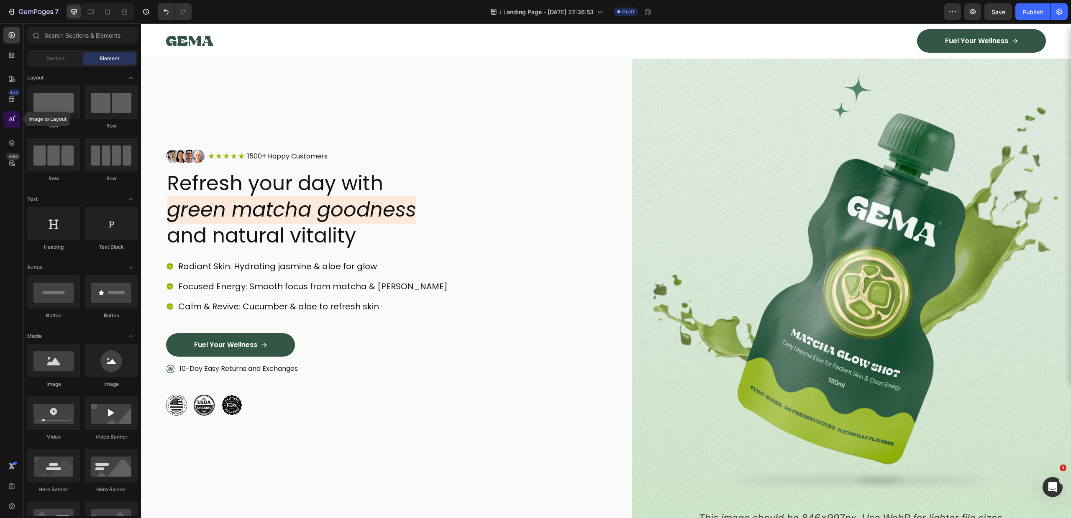
click at [11, 111] on div at bounding box center [11, 119] width 17 height 17
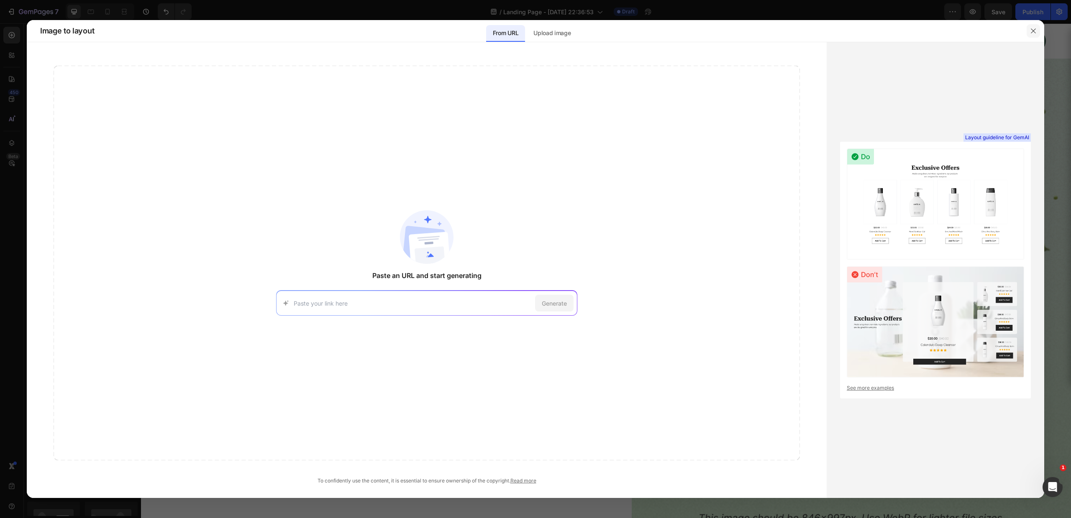
drag, startPoint x: 1034, startPoint y: 32, endPoint x: 676, endPoint y: 30, distance: 357.7
click at [1034, 32] on icon "button" at bounding box center [1033, 31] width 7 height 7
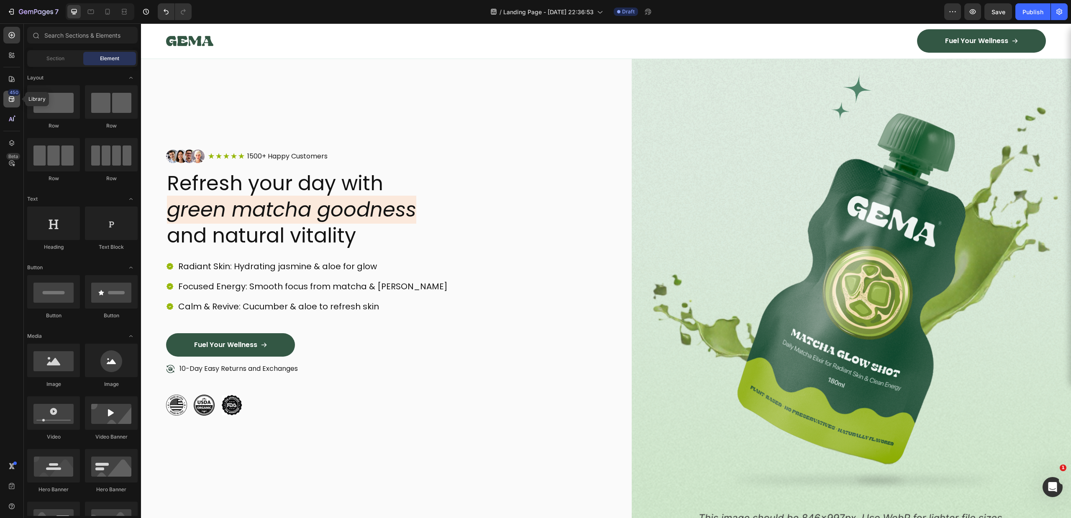
click at [11, 98] on icon at bounding box center [11, 99] width 5 height 5
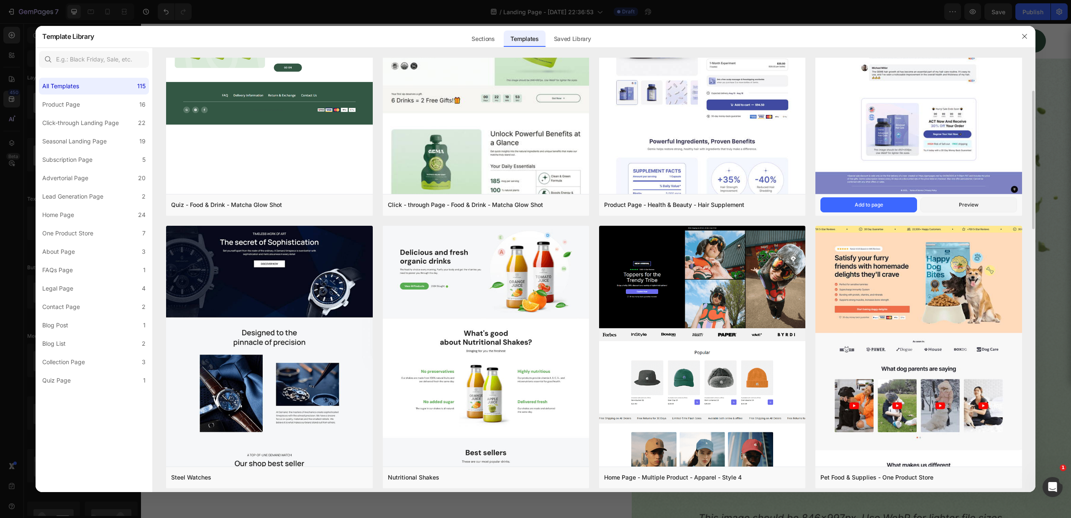
scroll to position [0, 0]
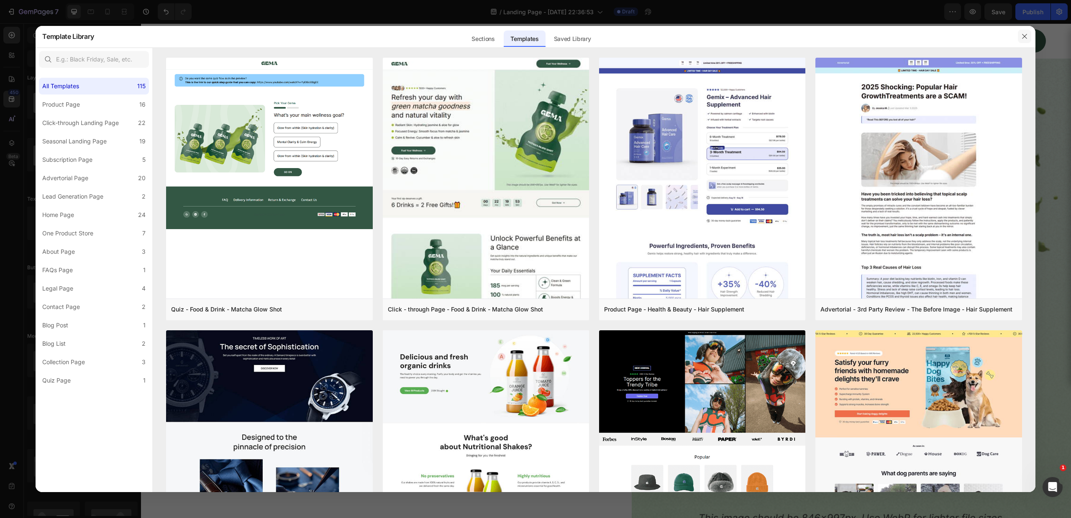
click at [1025, 35] on icon "button" at bounding box center [1024, 36] width 7 height 7
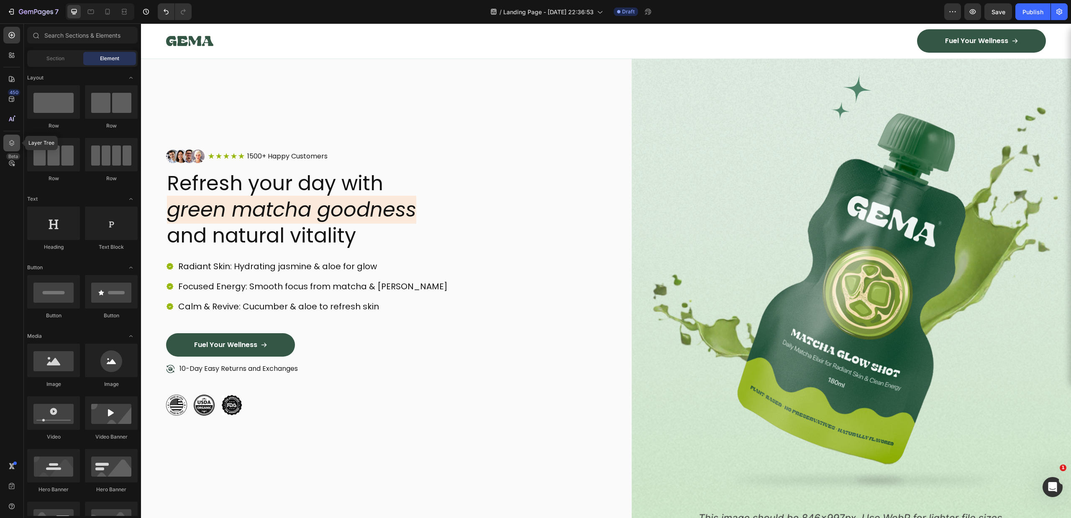
click at [16, 141] on div at bounding box center [11, 143] width 17 height 17
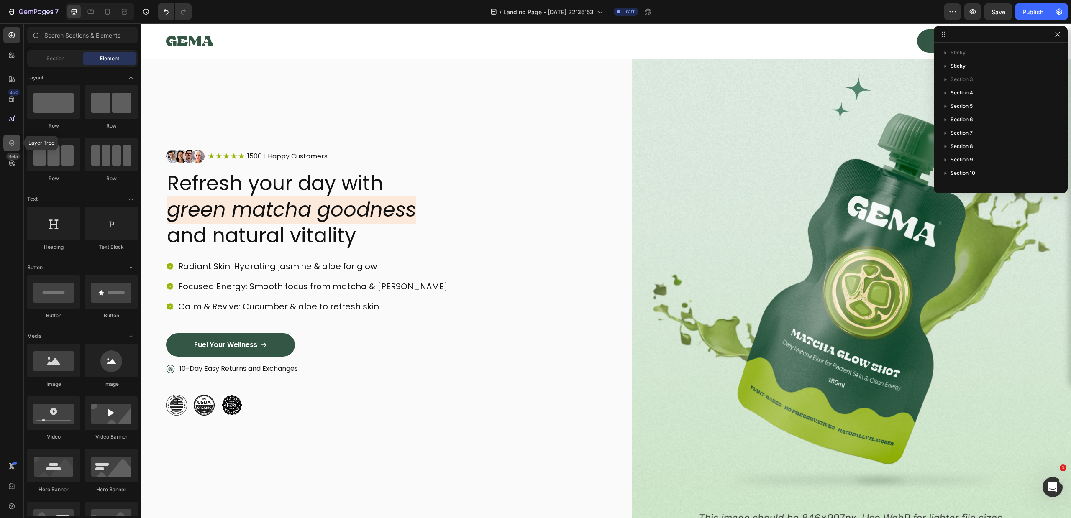
click at [16, 141] on div at bounding box center [11, 143] width 17 height 17
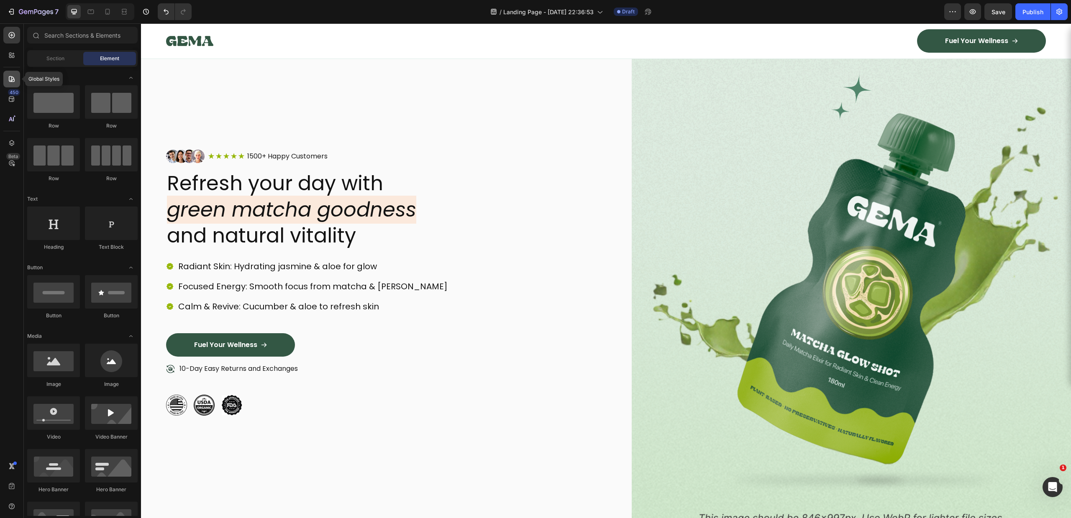
click at [9, 77] on icon at bounding box center [12, 79] width 6 height 6
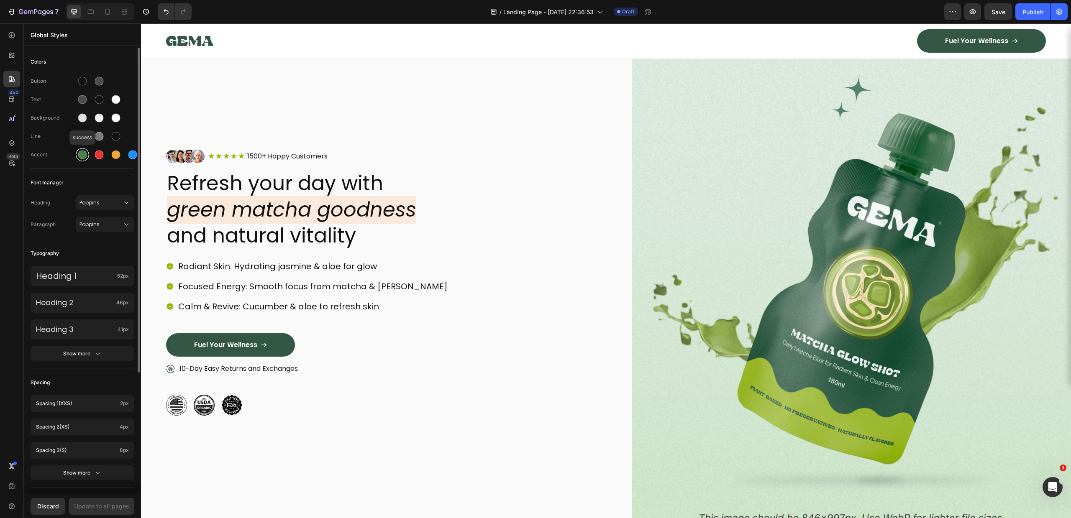
click at [81, 151] on div at bounding box center [82, 155] width 9 height 9
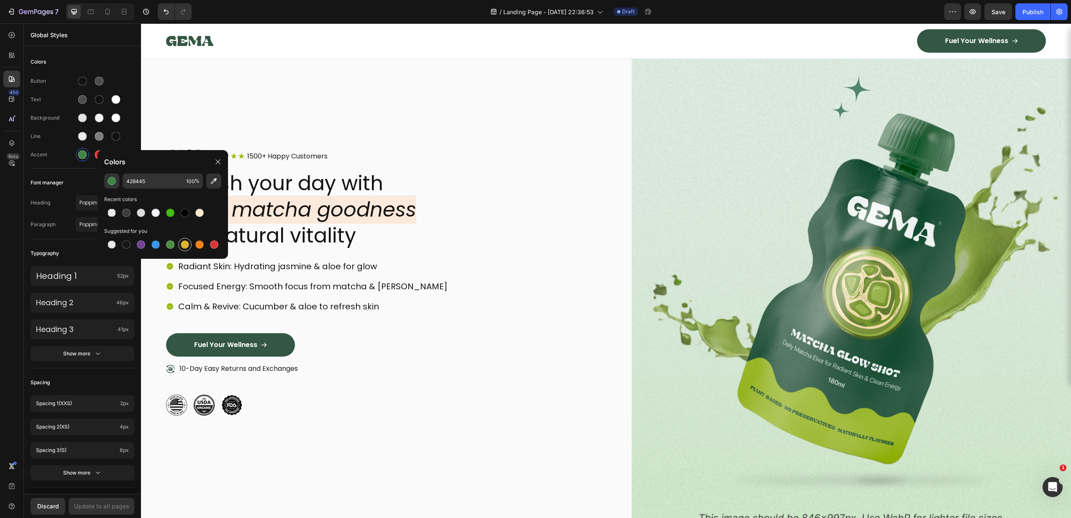
click at [188, 248] on div at bounding box center [184, 244] width 13 height 13
type input "DFB52C"
drag, startPoint x: 49, startPoint y: 174, endPoint x: 79, endPoint y: 160, distance: 34.1
click at [49, 173] on div "Colors Button Text Background Line Accent Font manager Heading Poppins Paragrap…" at bounding box center [82, 354] width 117 height 613
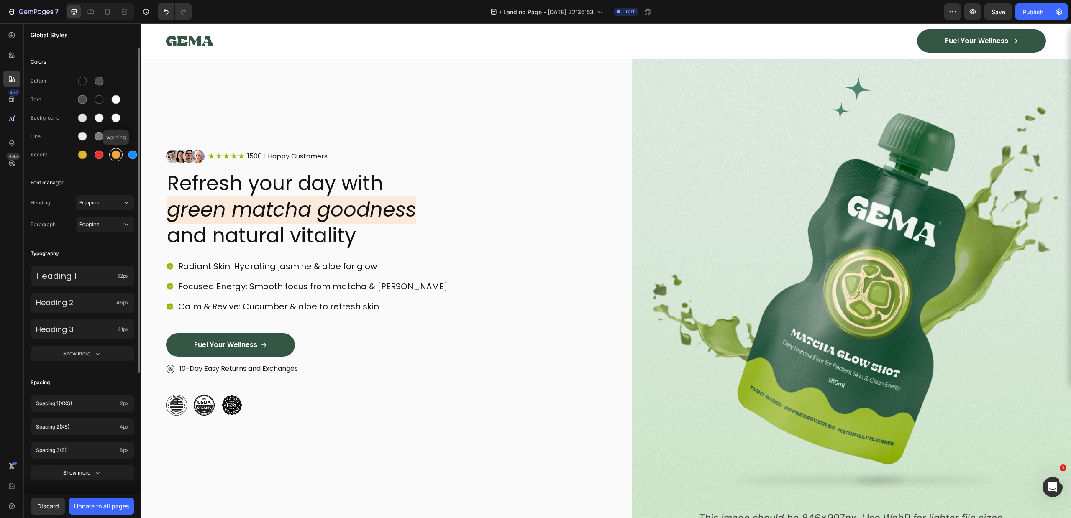
click at [119, 153] on div at bounding box center [116, 155] width 9 height 9
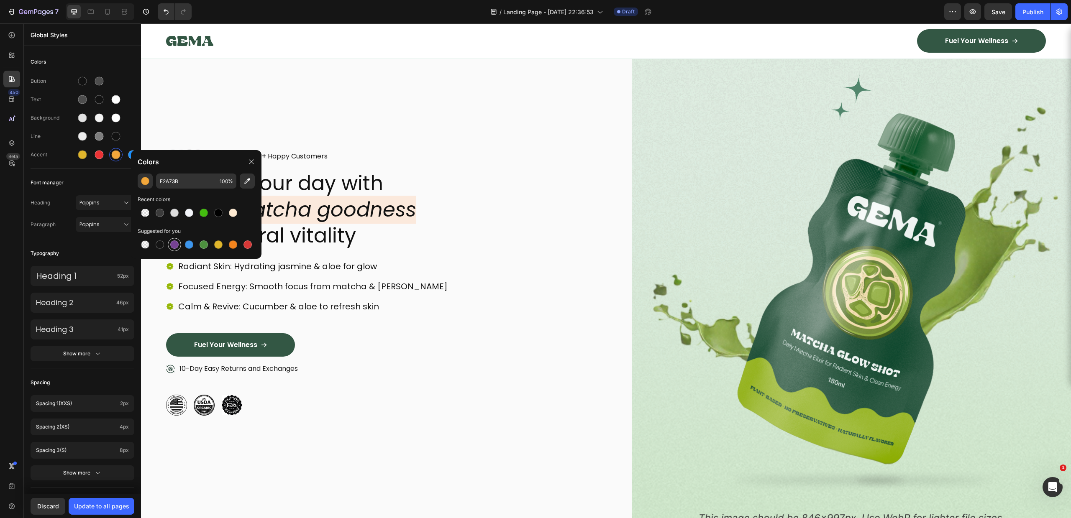
click at [176, 245] on div at bounding box center [174, 245] width 8 height 8
type input "764293"
drag, startPoint x: 74, startPoint y: 188, endPoint x: 108, endPoint y: 162, distance: 42.9
click at [75, 188] on div "Font manager" at bounding box center [83, 182] width 104 height 15
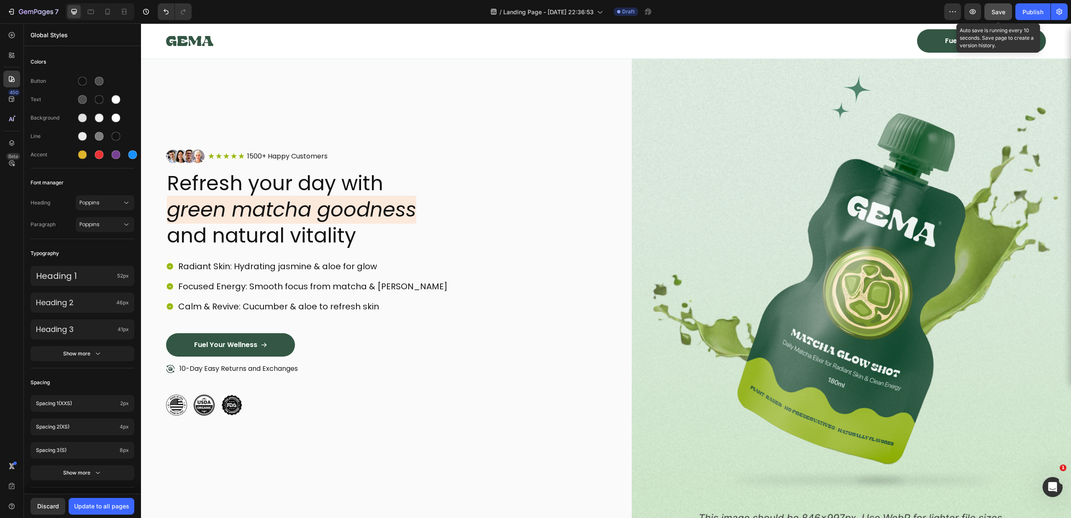
click at [998, 9] on span "Save" at bounding box center [998, 11] width 14 height 7
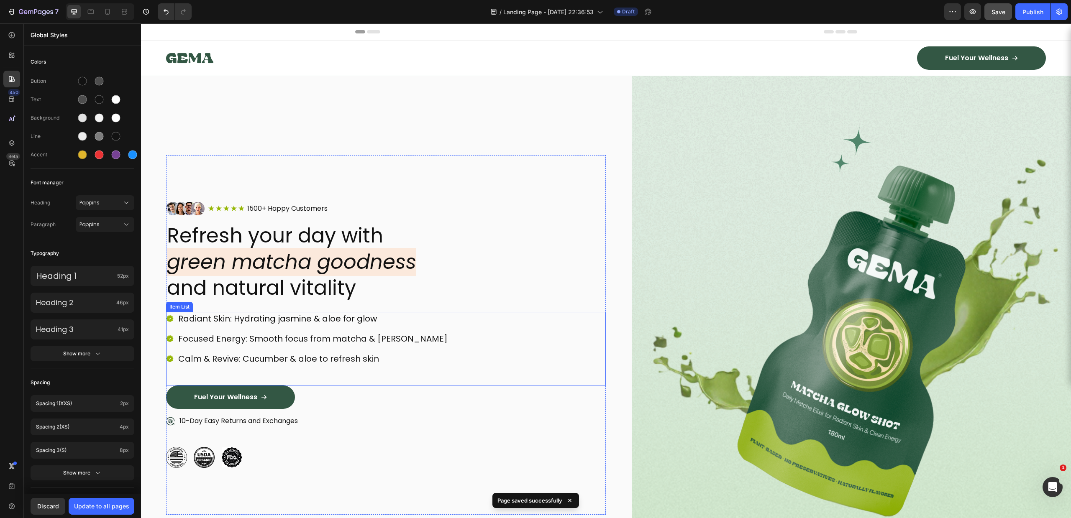
click at [231, 381] on div "Radiant Skin: Hydrating jasmine & aloe for glow Focused Energy: Smooth focus fr…" at bounding box center [386, 349] width 440 height 74
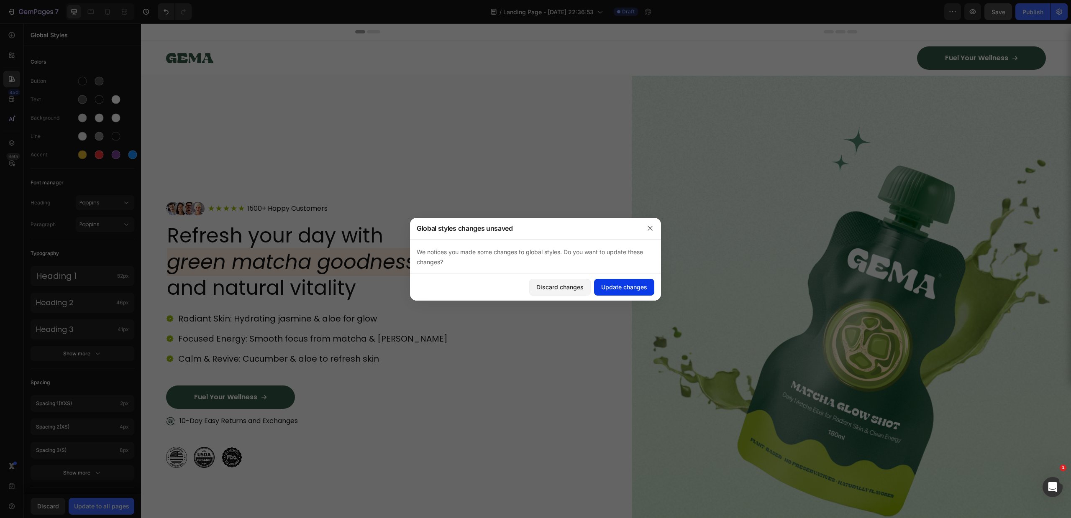
click at [625, 286] on div "Update changes" at bounding box center [624, 287] width 46 height 9
